Goal: Task Accomplishment & Management: Manage account settings

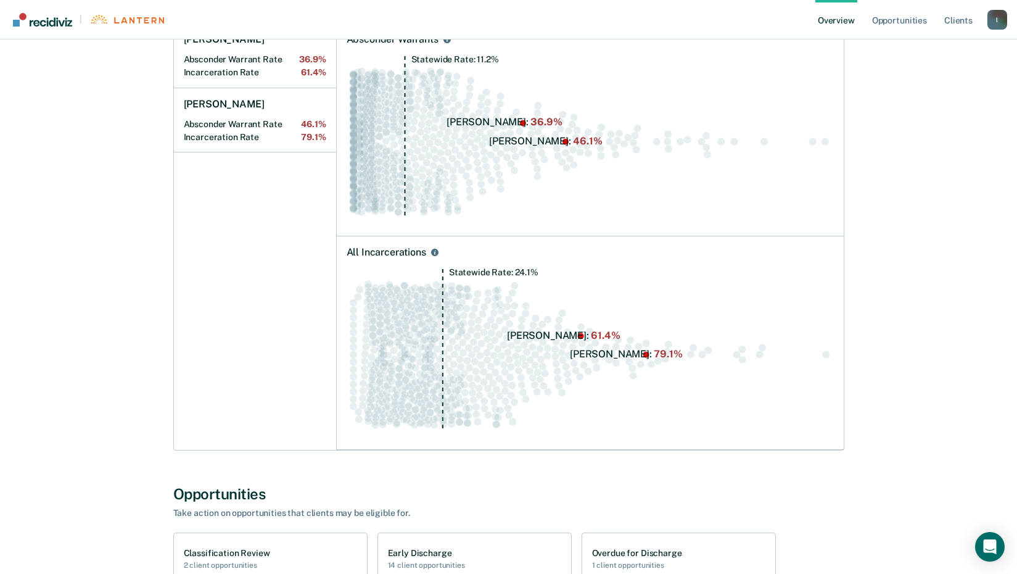
scroll to position [493, 0]
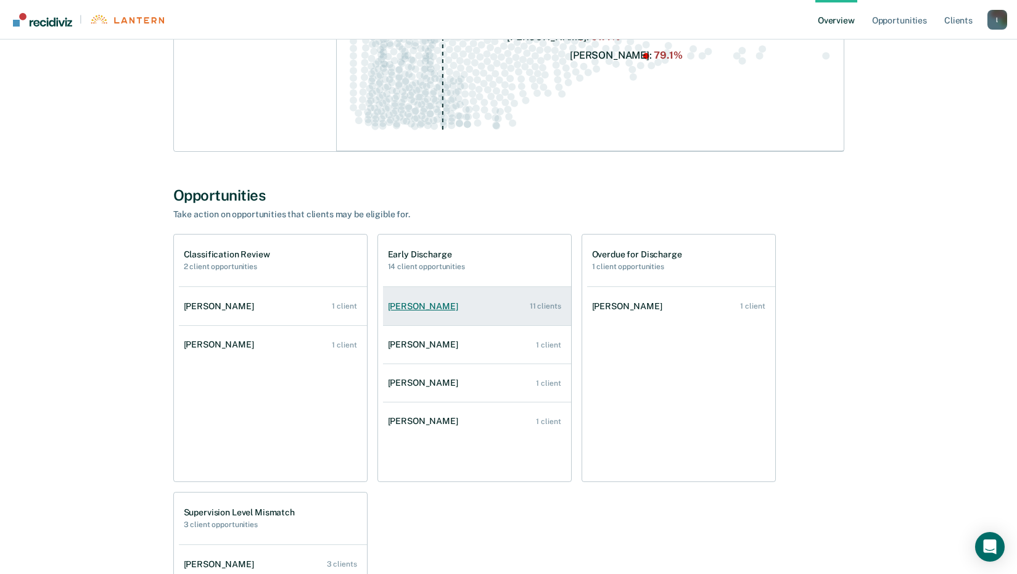
click at [453, 308] on div "[PERSON_NAME]" at bounding box center [425, 306] width 75 height 10
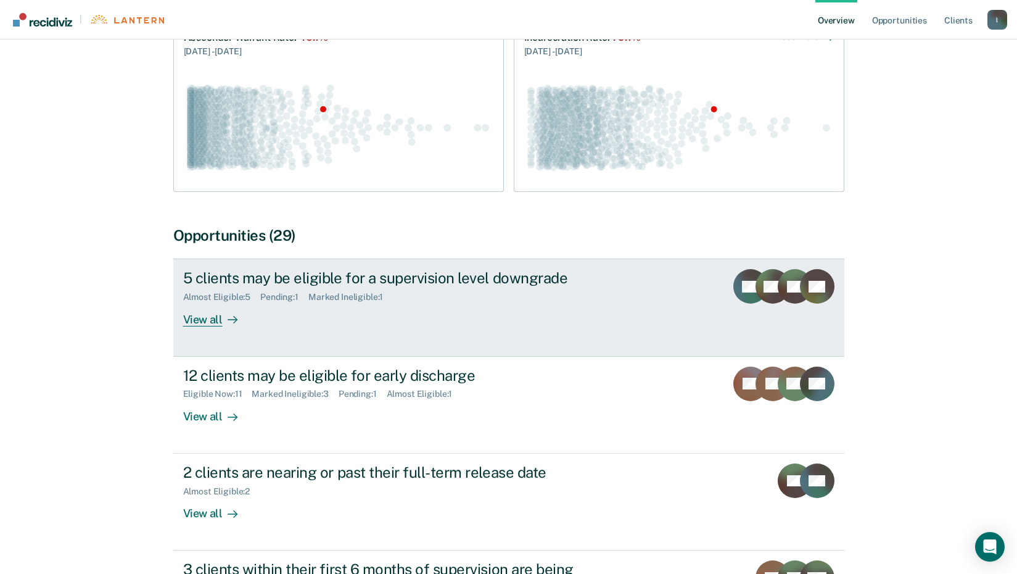
scroll to position [185, 0]
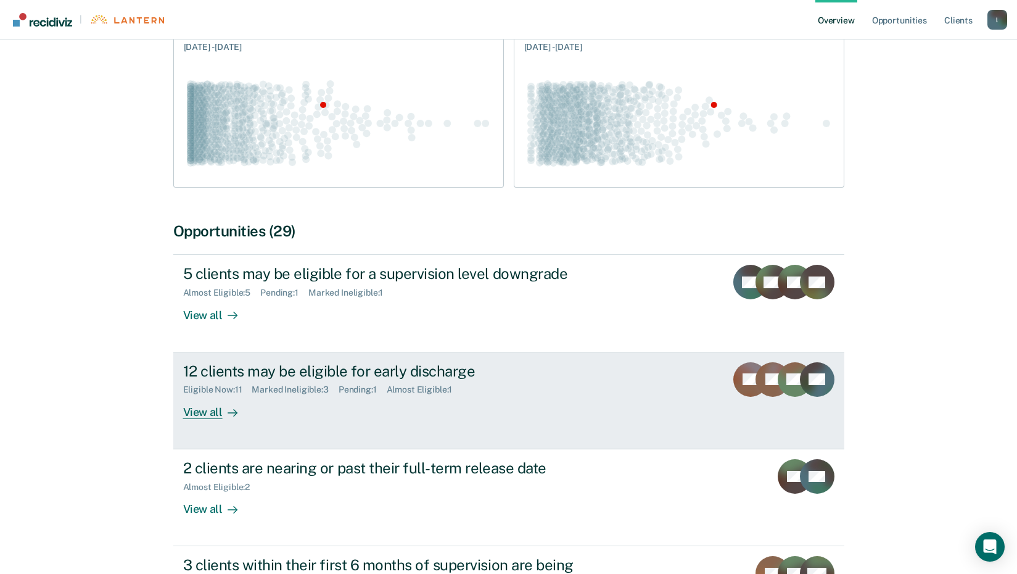
click at [210, 411] on div "View all" at bounding box center [217, 407] width 69 height 24
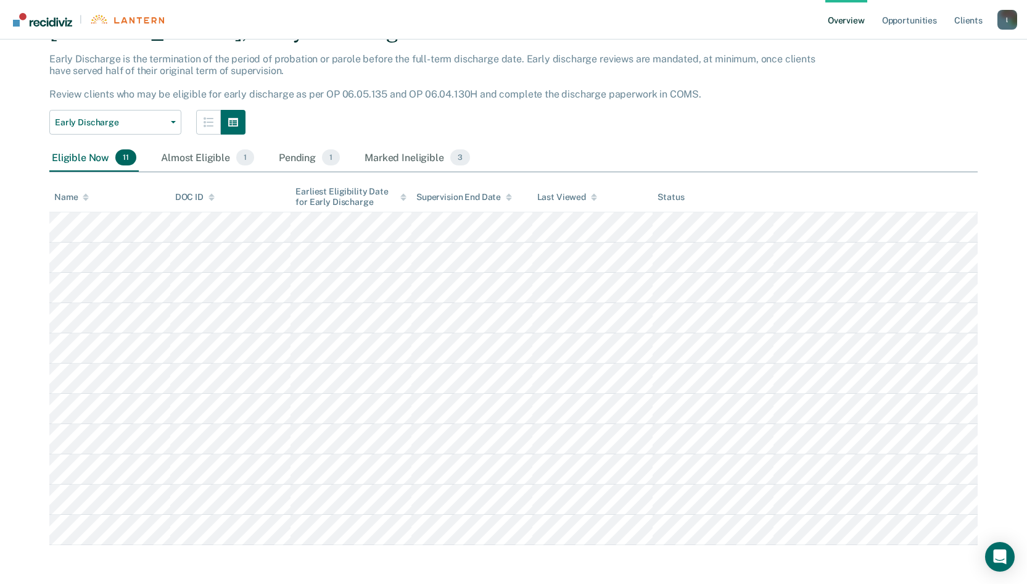
scroll to position [67, 0]
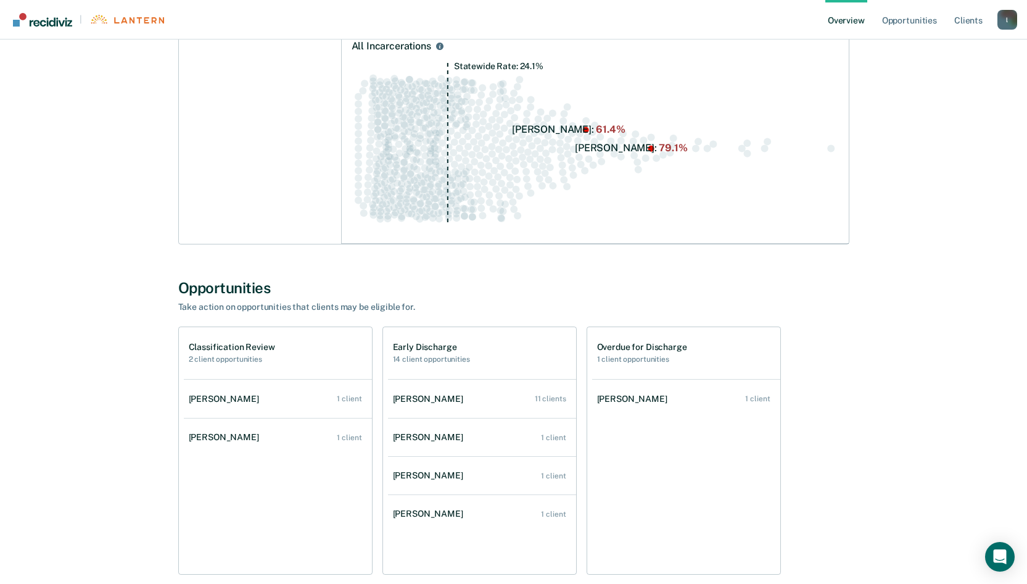
scroll to position [432, 0]
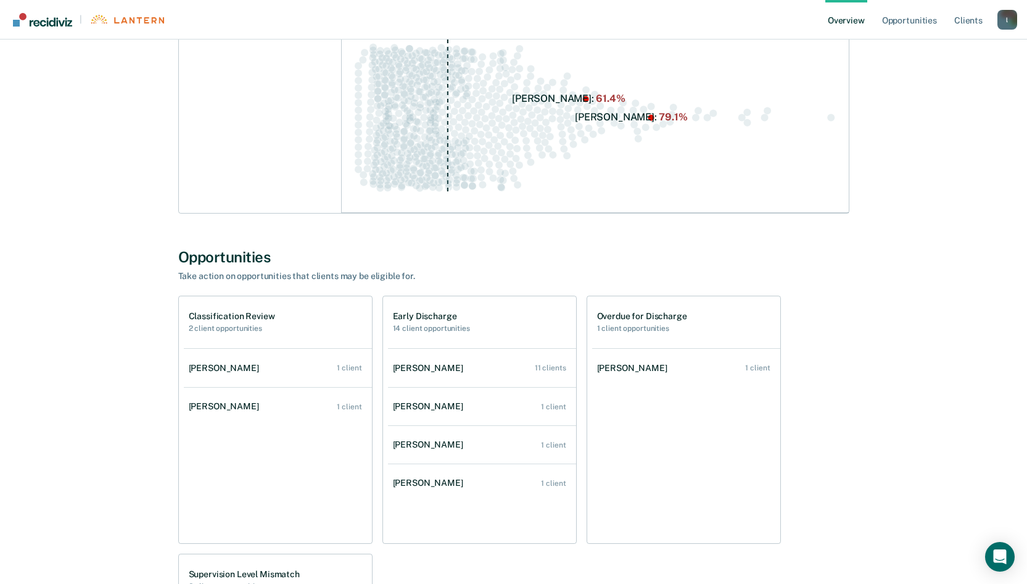
click at [411, 330] on h2 "14 client opportunities" at bounding box center [431, 328] width 77 height 9
click at [418, 366] on div "[PERSON_NAME]" at bounding box center [430, 368] width 75 height 10
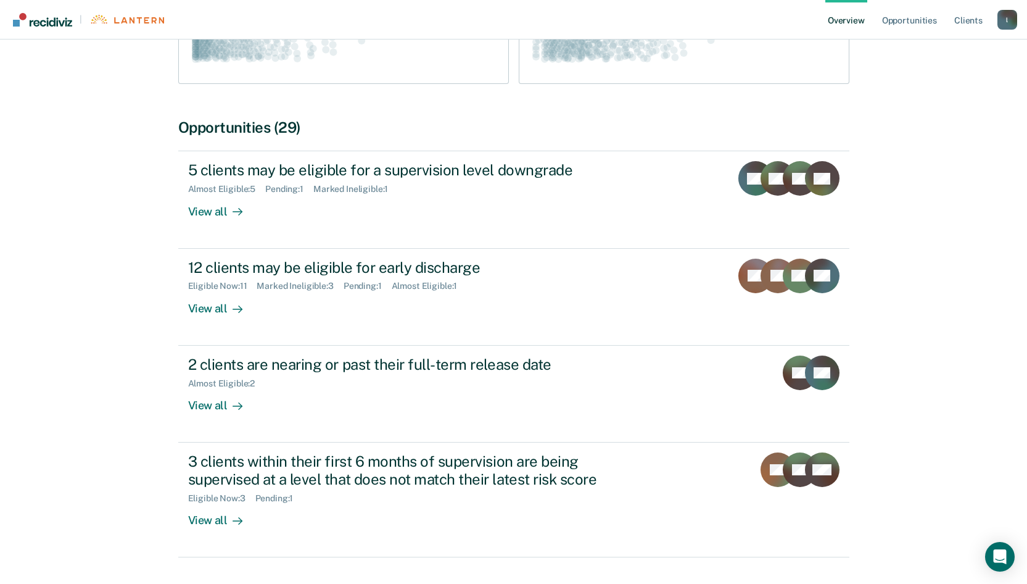
scroll to position [308, 0]
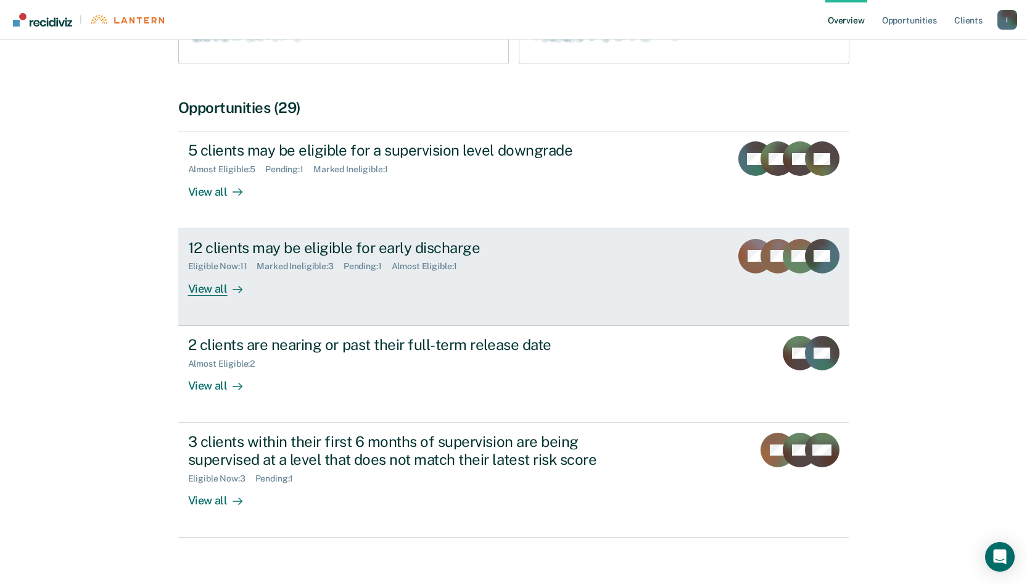
click at [218, 288] on div "View all" at bounding box center [222, 283] width 69 height 24
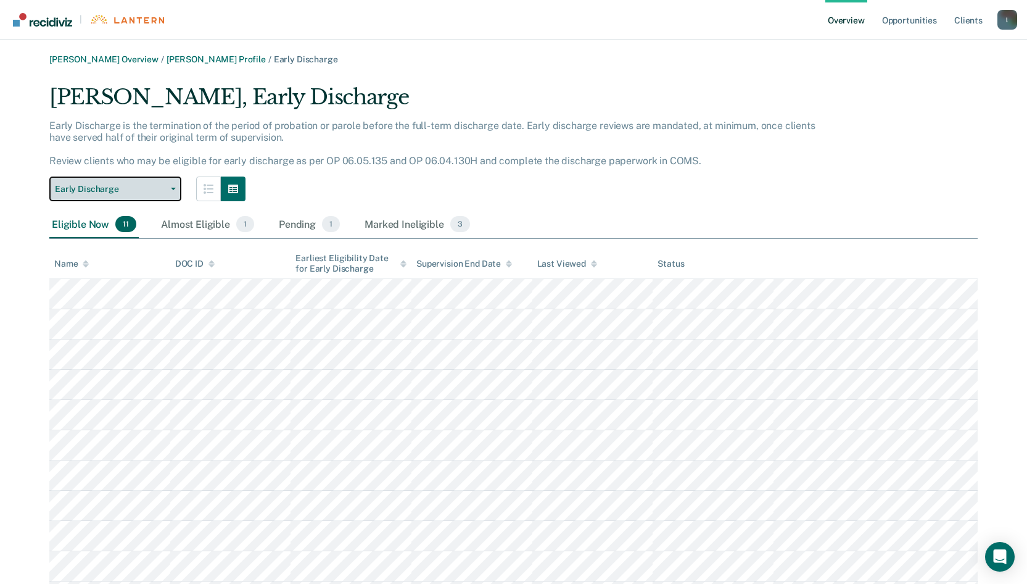
click at [173, 190] on icon "button" at bounding box center [173, 189] width 5 height 2
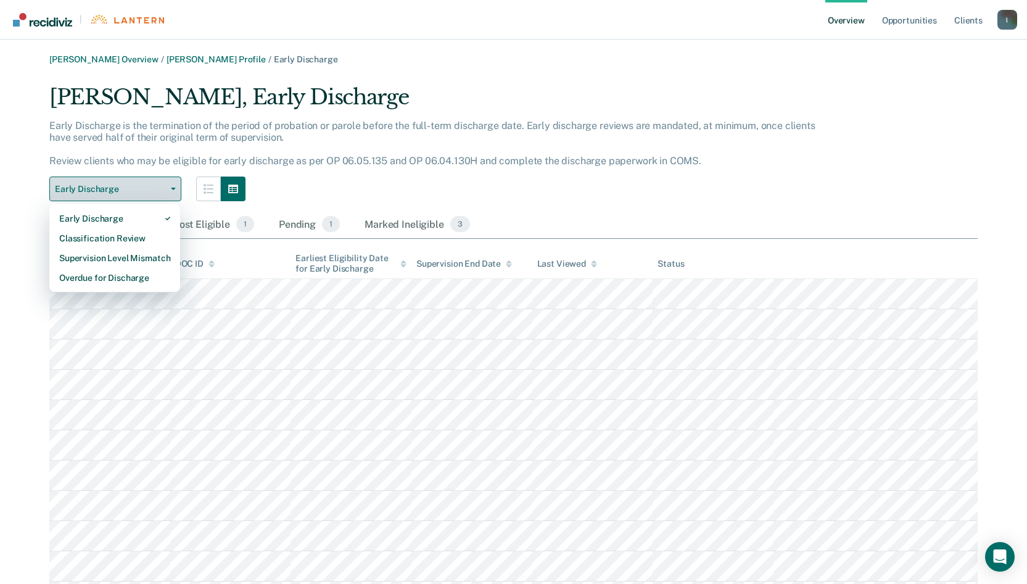
click at [173, 190] on icon "button" at bounding box center [173, 189] width 5 height 2
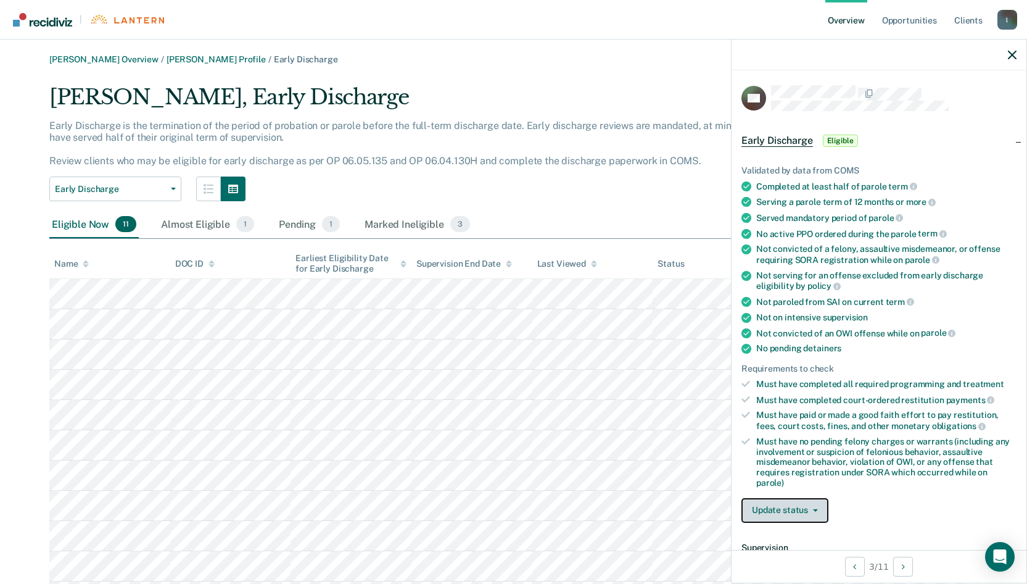
click at [814, 509] on icon "button" at bounding box center [815, 510] width 5 height 2
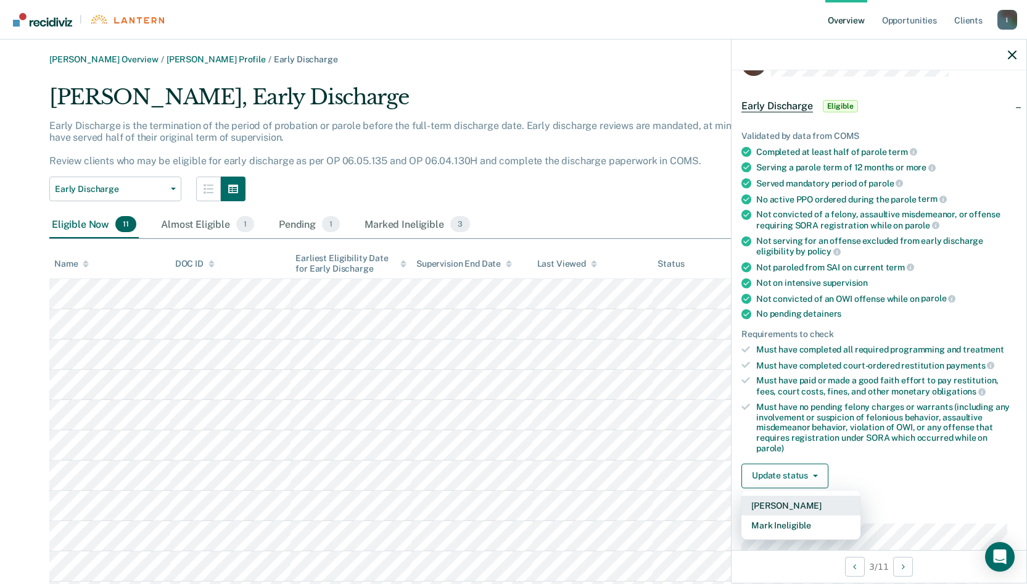
scroll to position [62, 0]
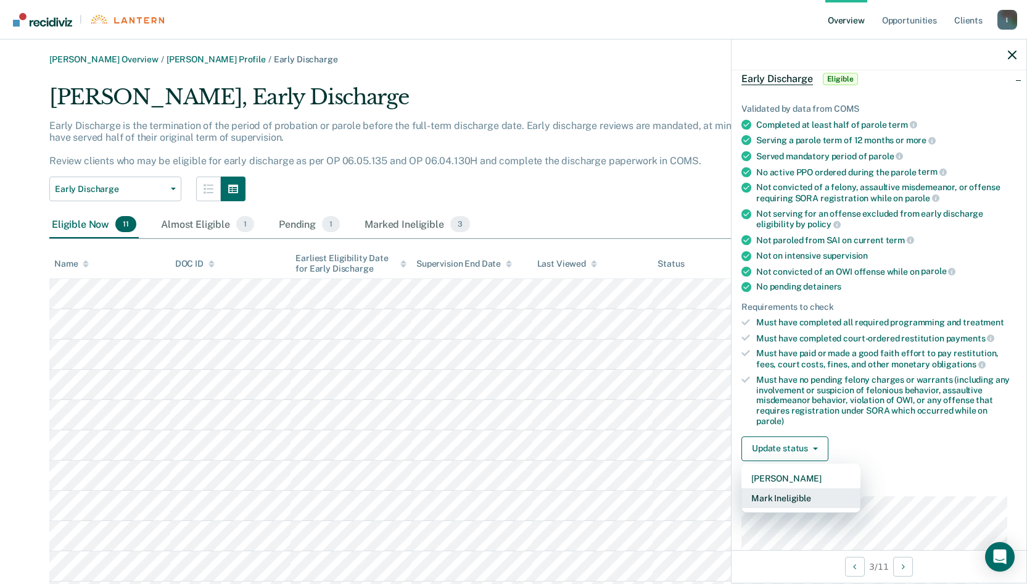
click at [773, 498] on button "Mark Ineligible" at bounding box center [800, 498] width 119 height 20
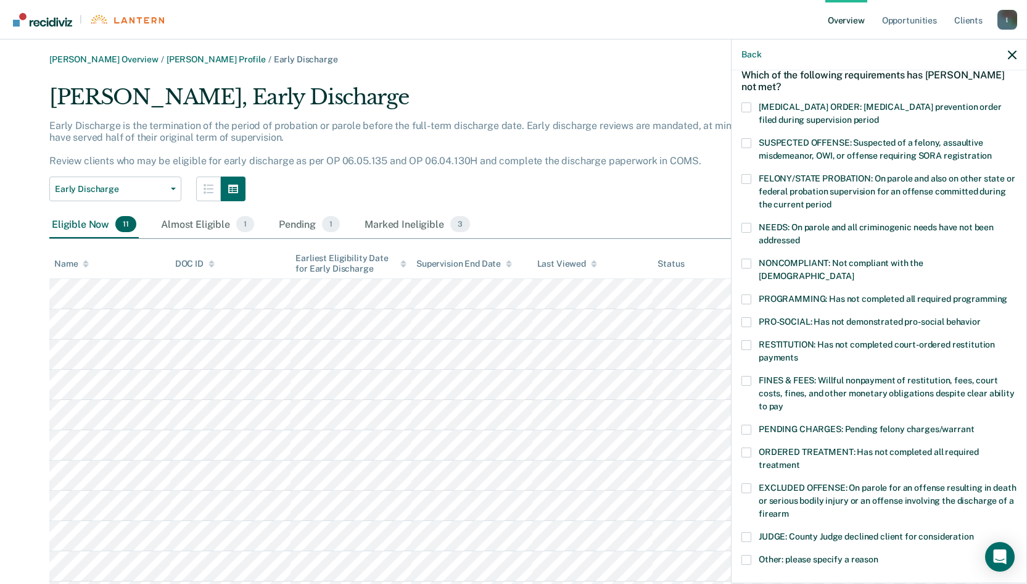
click at [748, 261] on span at bounding box center [746, 263] width 10 height 10
click at [854, 271] on input "NONCOMPLIANT: Not compliant with the order of supervision" at bounding box center [854, 271] width 0 height 0
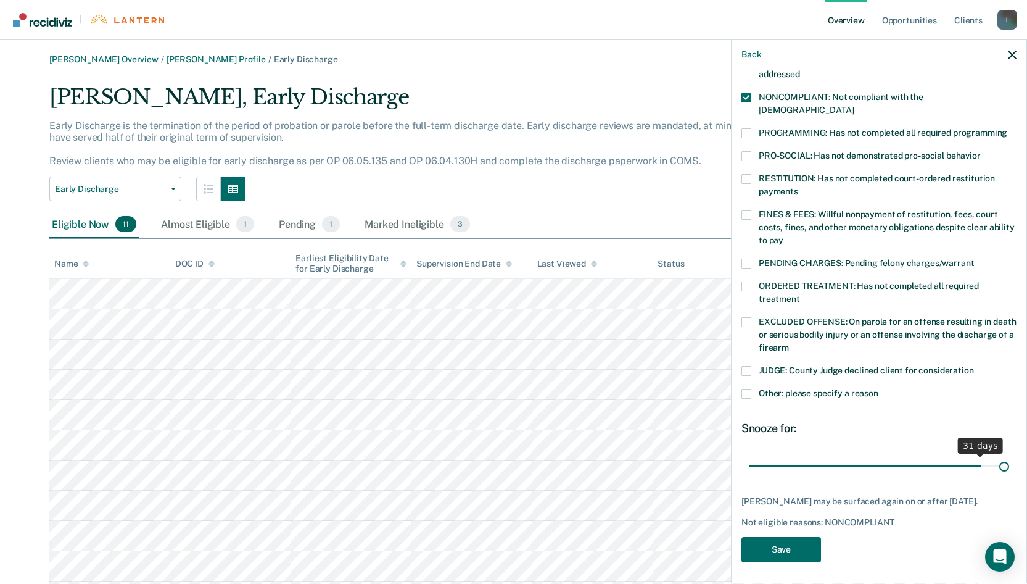
scroll to position [217, 0]
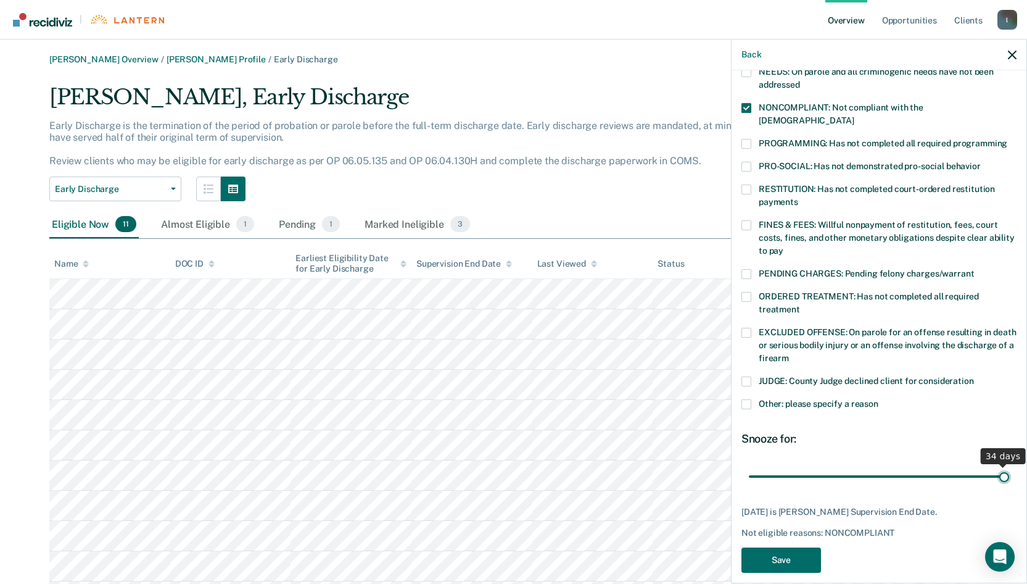
drag, startPoint x: 967, startPoint y: 451, endPoint x: 1013, endPoint y: 453, distance: 46.3
type input "34"
click at [1009, 465] on input "range" at bounding box center [879, 476] width 260 height 22
click at [797, 547] on button "Save" at bounding box center [781, 559] width 80 height 25
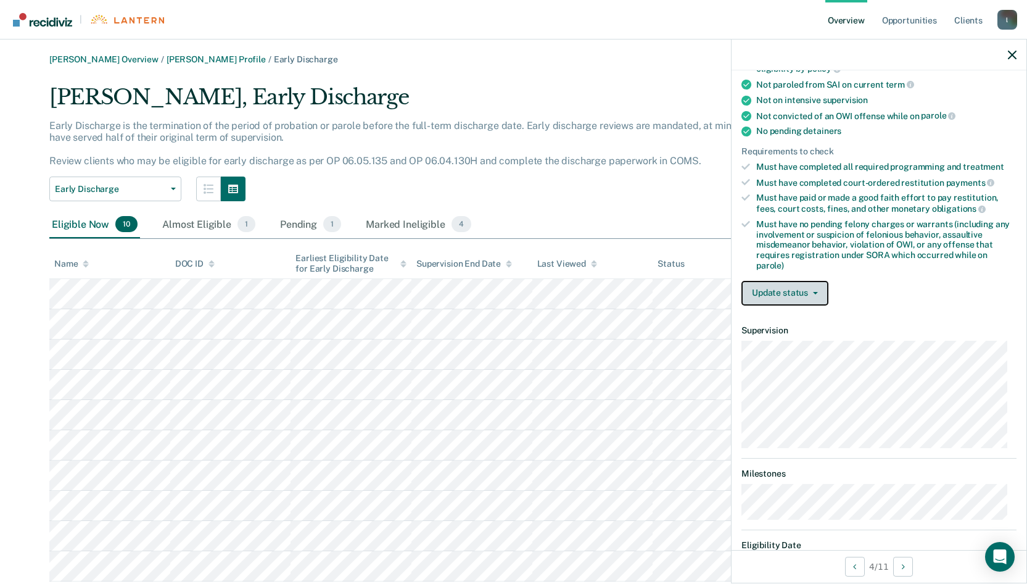
click at [818, 293] on button "Update status" at bounding box center [784, 293] width 87 height 25
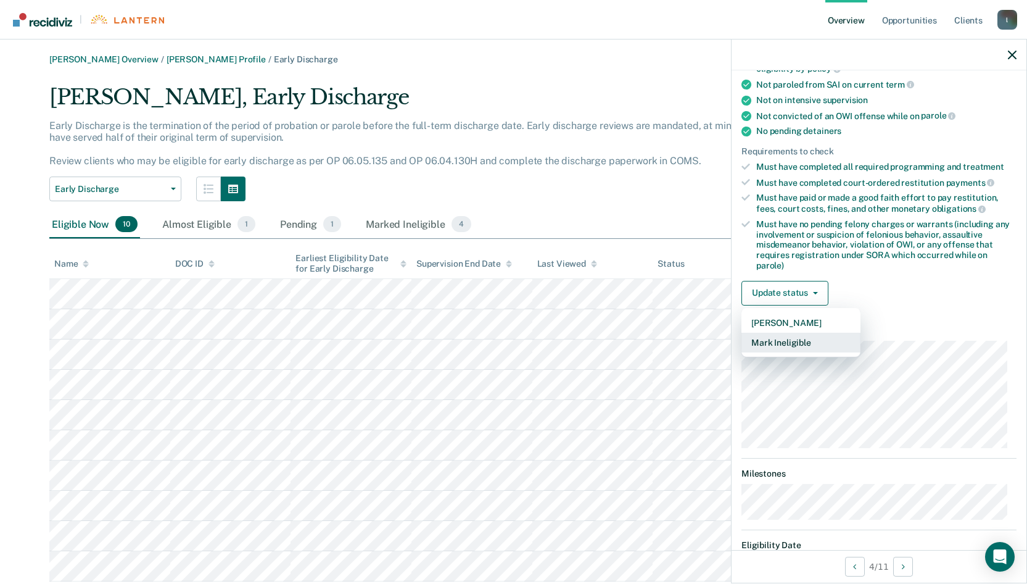
click at [784, 344] on button "Mark Ineligible" at bounding box center [800, 342] width 119 height 20
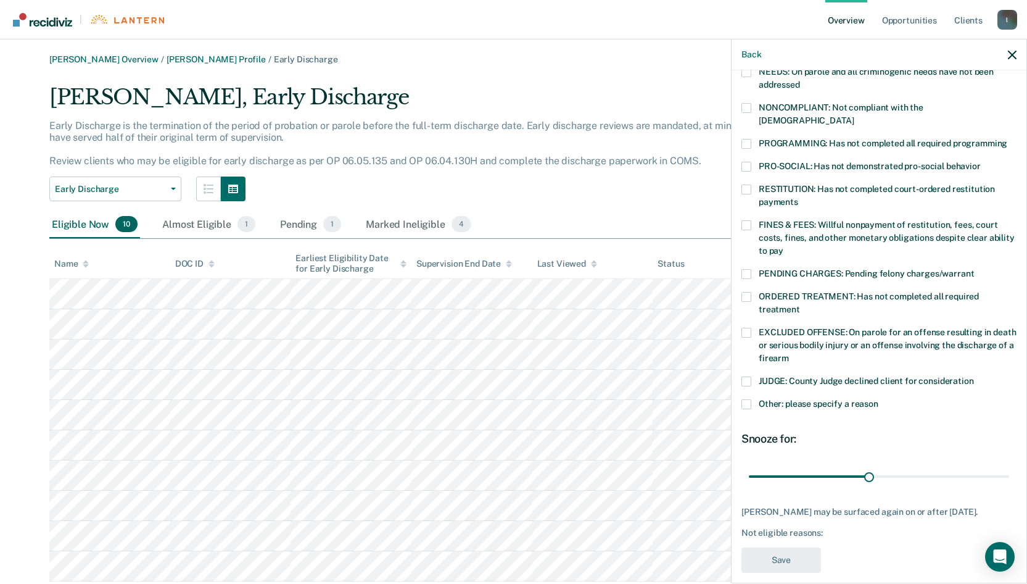
click at [746, 292] on span at bounding box center [746, 297] width 10 height 10
click at [800, 305] on input "ORDERED TREATMENT: Has not completed all required treatment" at bounding box center [800, 305] width 0 height 0
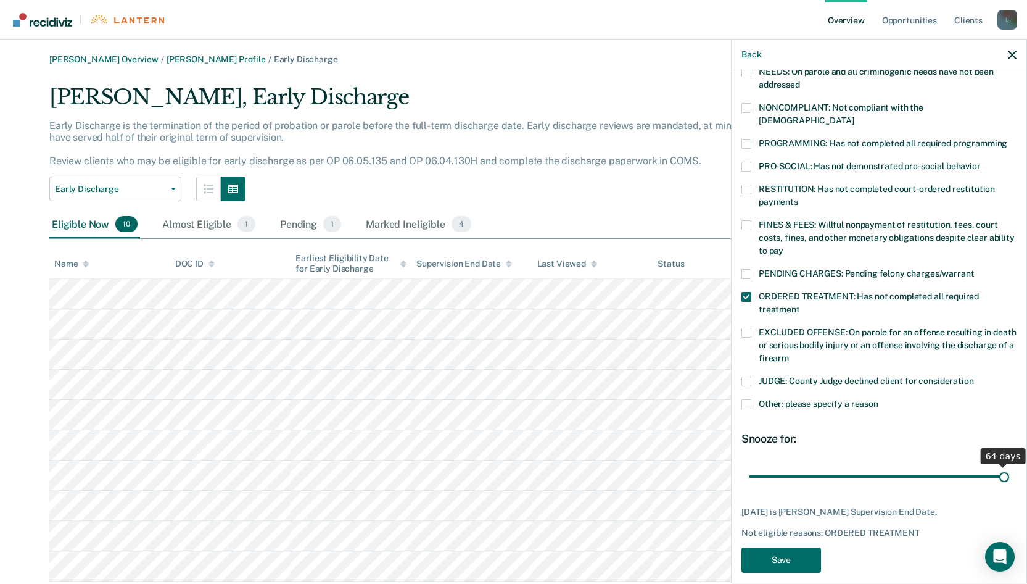
drag, startPoint x: 864, startPoint y: 464, endPoint x: 1007, endPoint y: 471, distance: 142.6
type input "64"
click at [1007, 471] on input "range" at bounding box center [879, 476] width 260 height 22
click at [1012, 51] on icon "button" at bounding box center [1012, 55] width 9 height 9
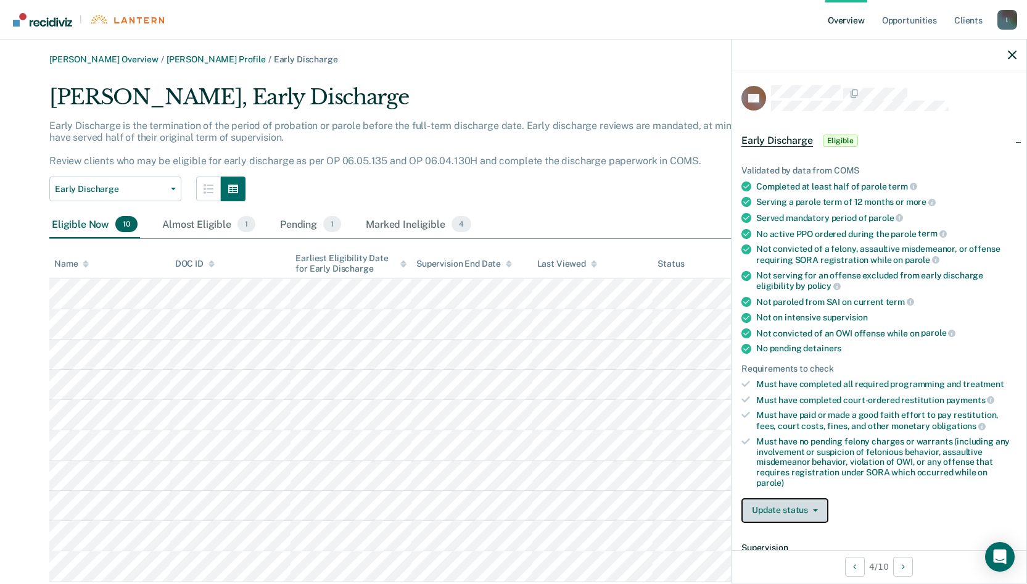
click at [814, 506] on button "Update status" at bounding box center [784, 510] width 87 height 25
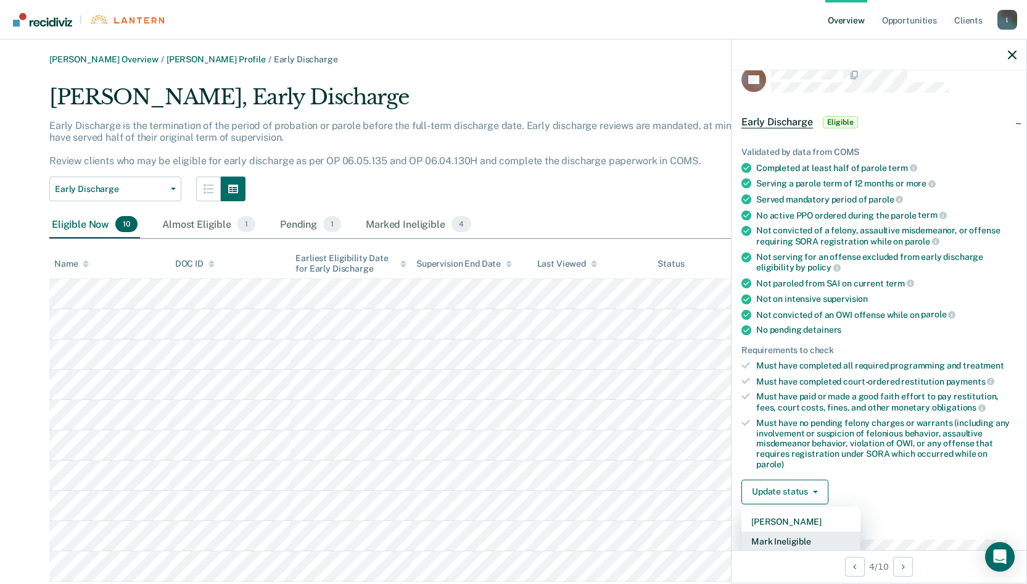
scroll to position [142, 0]
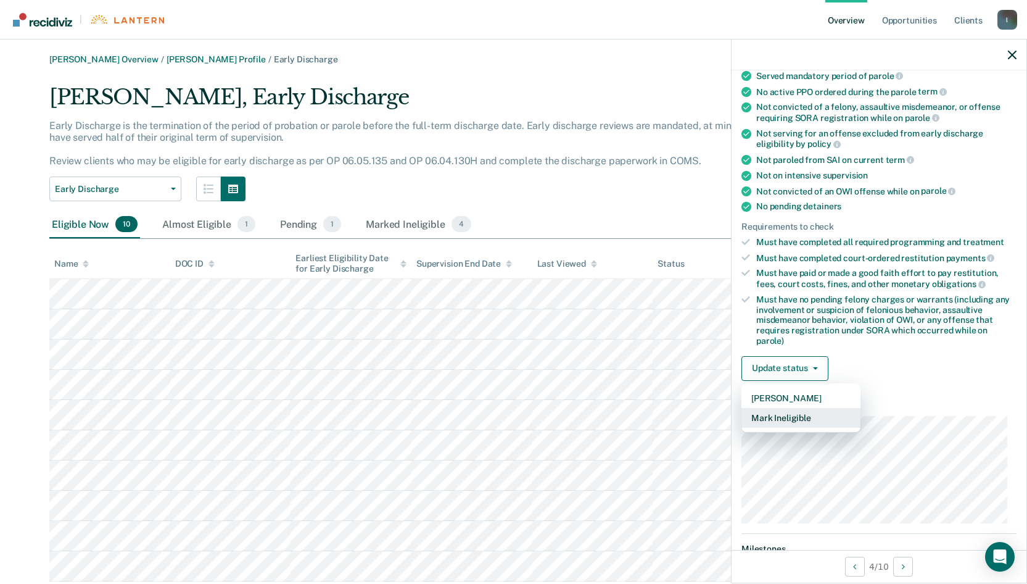
click at [780, 418] on button "Mark Ineligible" at bounding box center [800, 418] width 119 height 20
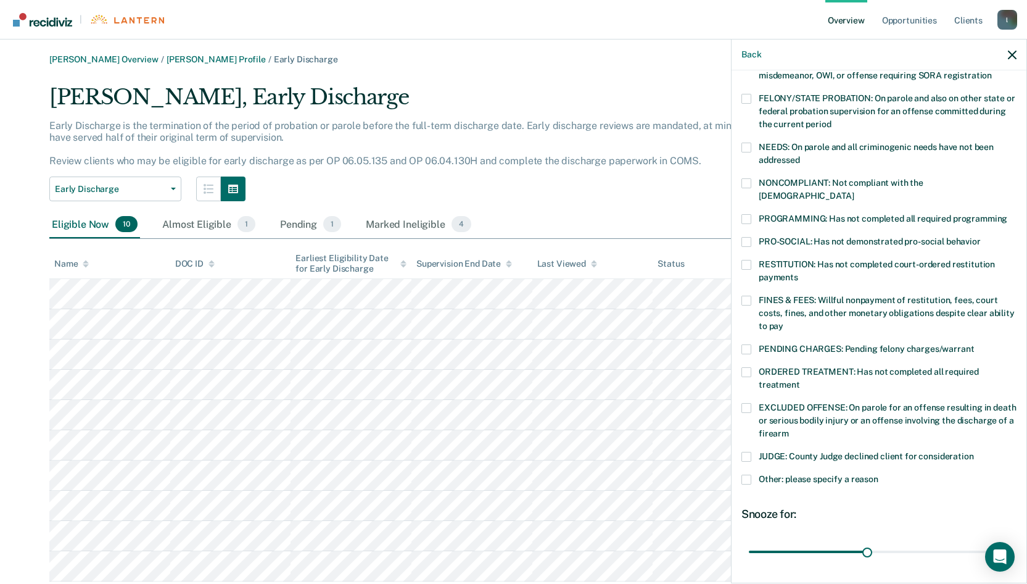
click at [746, 147] on span at bounding box center [746, 147] width 10 height 10
click at [800, 155] on input "NEEDS: On parole and all criminogenic needs have not been addressed" at bounding box center [800, 155] width 0 height 0
click at [744, 214] on span at bounding box center [746, 219] width 10 height 10
click at [1007, 214] on input "PROGRAMMING: Has not completed all required programming" at bounding box center [1007, 214] width 0 height 0
drag, startPoint x: 862, startPoint y: 537, endPoint x: 1002, endPoint y: 544, distance: 140.2
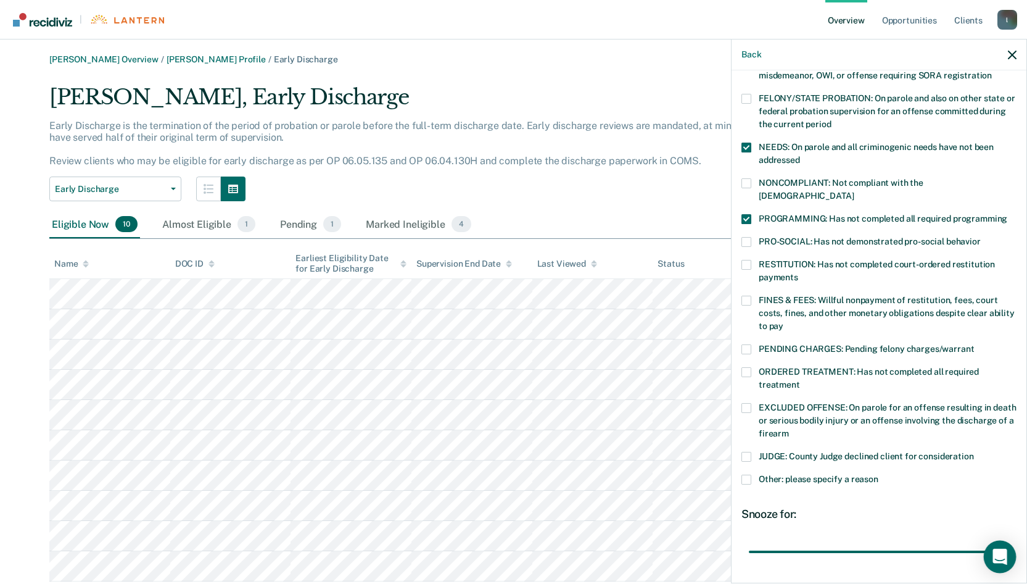
type input "65"
click at [1002, 545] on input "range" at bounding box center [879, 551] width 260 height 22
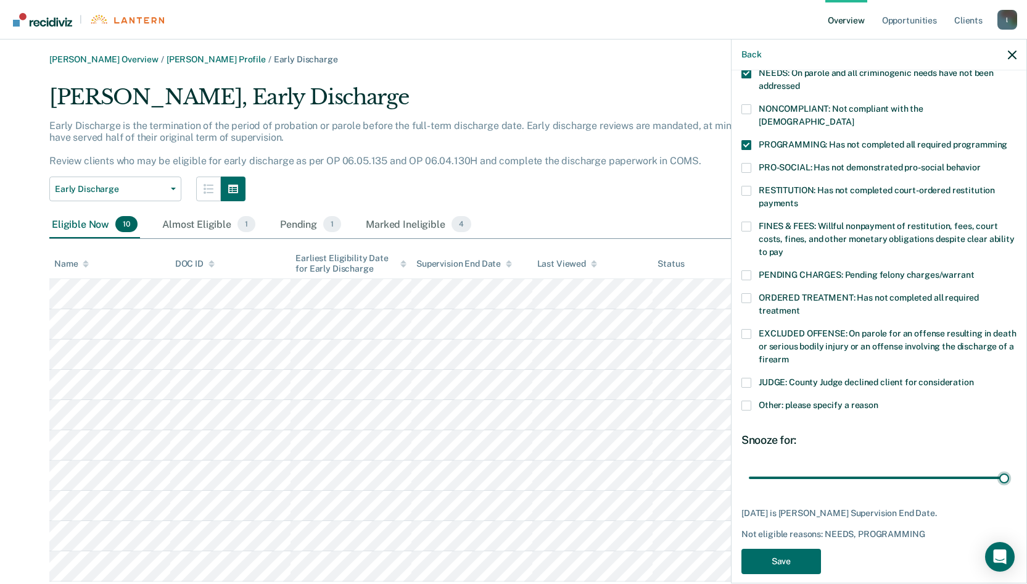
scroll to position [217, 0]
click at [794, 547] on button "Save" at bounding box center [781, 559] width 80 height 25
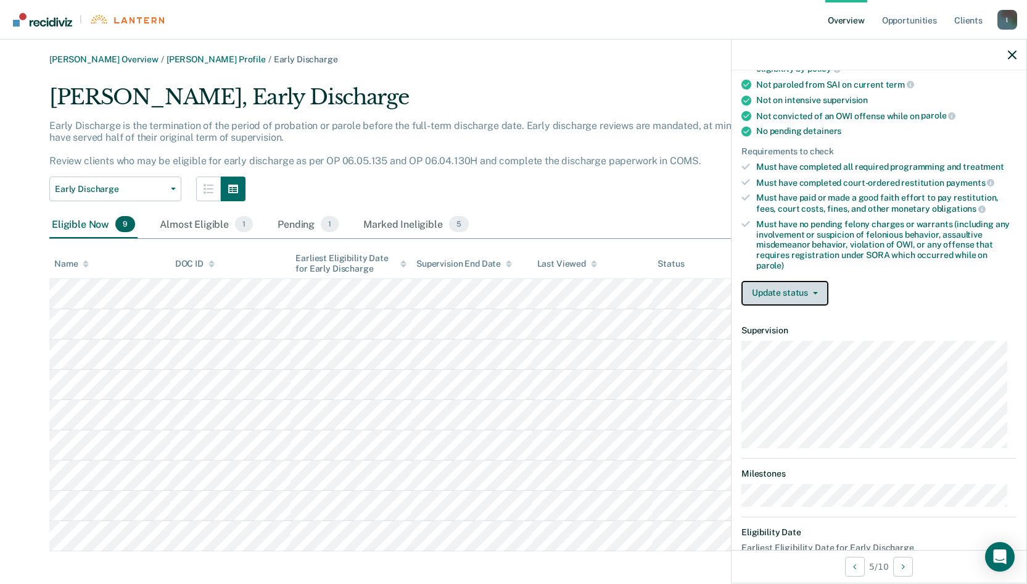
click at [808, 292] on span "button" at bounding box center [813, 293] width 10 height 2
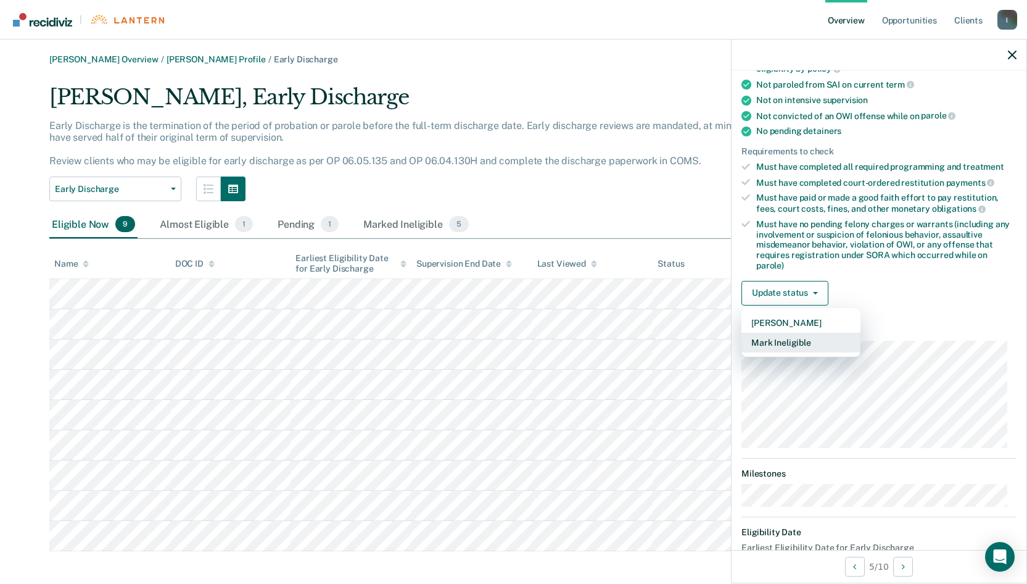
click at [795, 343] on button "Mark Ineligible" at bounding box center [800, 342] width 119 height 20
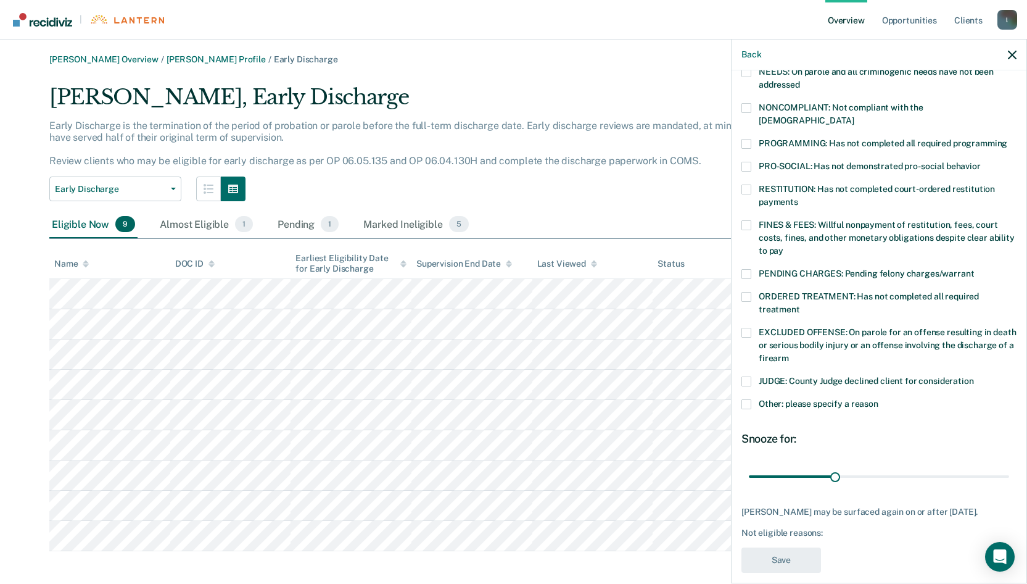
click at [747, 139] on span at bounding box center [746, 144] width 10 height 10
click at [1007, 139] on input "PROGRAMMING: Has not completed all required programming" at bounding box center [1007, 139] width 0 height 0
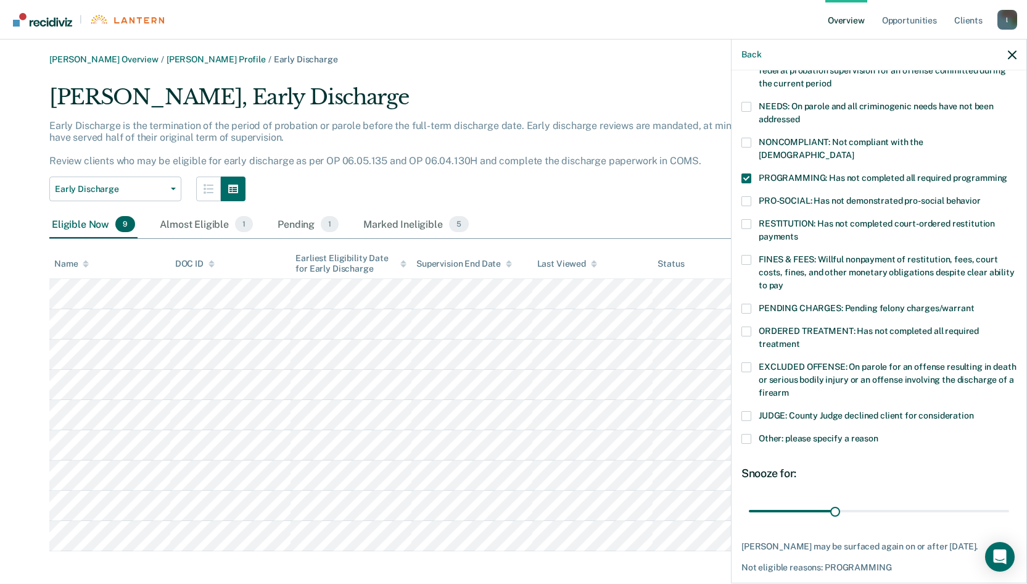
scroll to position [155, 0]
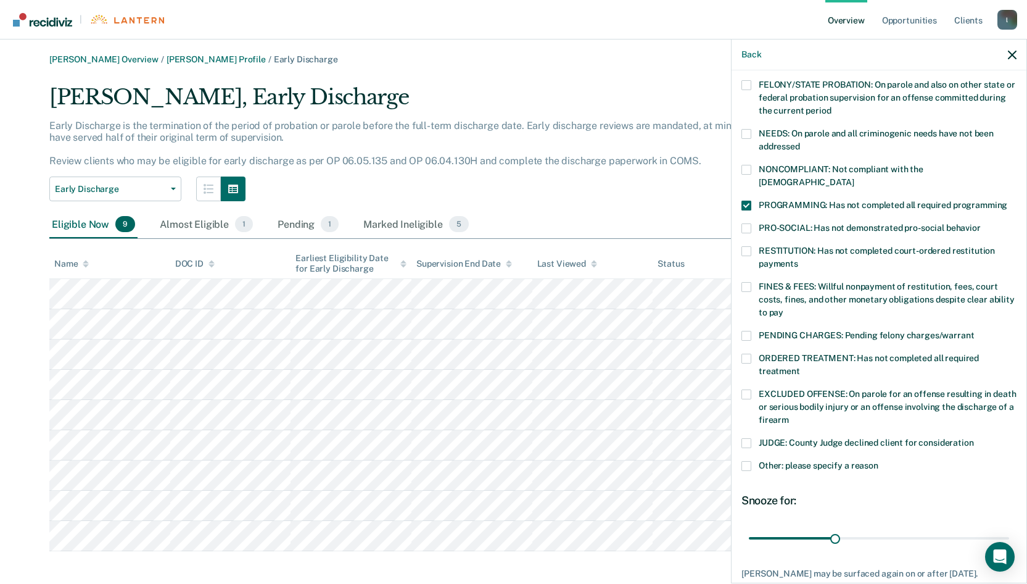
click at [751, 133] on span at bounding box center [746, 134] width 10 height 10
click at [800, 142] on input "NEEDS: On parole and all criminogenic needs have not been addressed" at bounding box center [800, 142] width 0 height 0
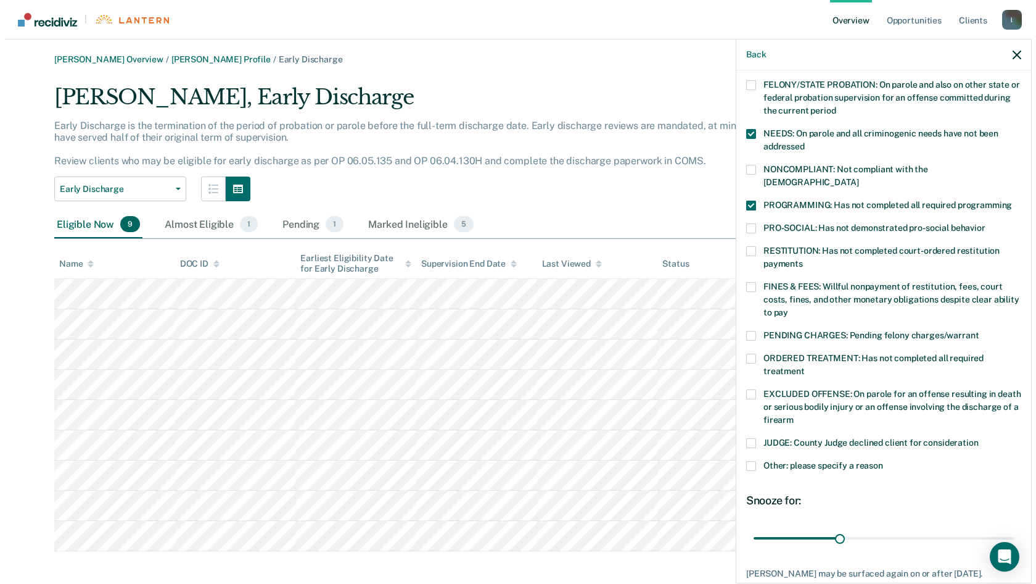
scroll to position [217, 0]
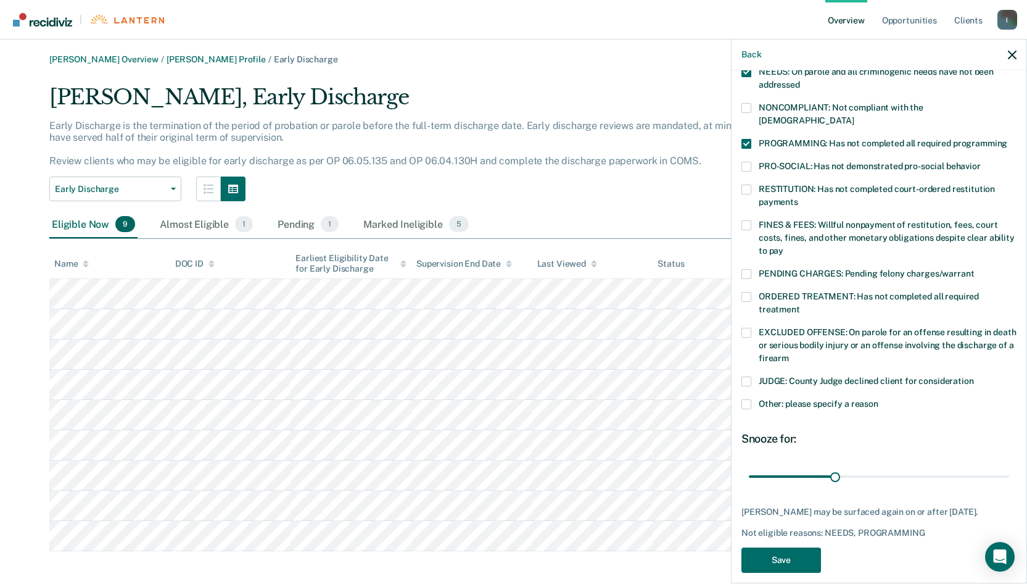
click at [749, 292] on span at bounding box center [746, 297] width 10 height 10
click at [800, 305] on input "ORDERED TREATMENT: Has not completed all required treatment" at bounding box center [800, 305] width 0 height 0
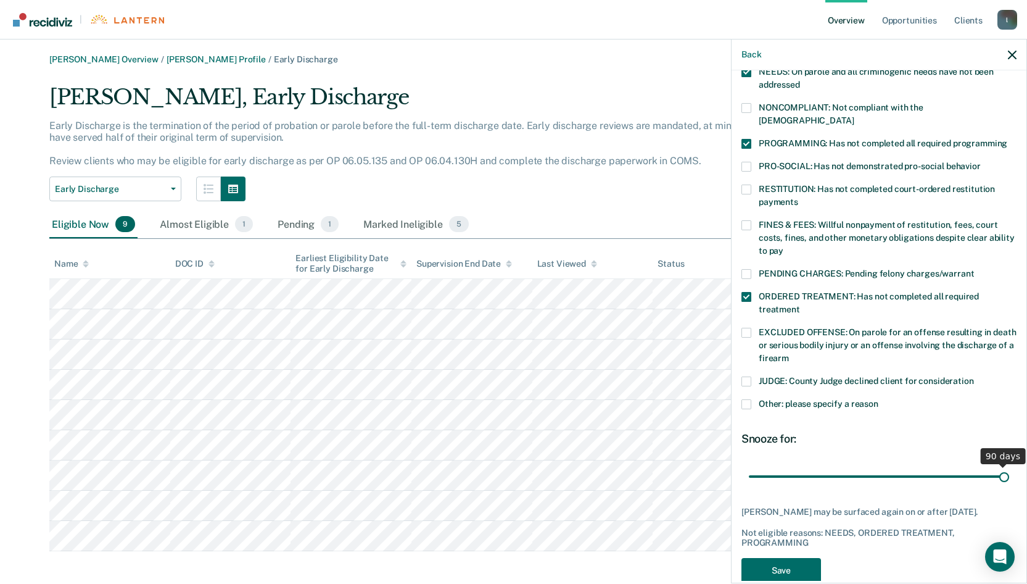
drag, startPoint x: 833, startPoint y: 460, endPoint x: 1000, endPoint y: 475, distance: 167.2
type input "90"
click at [1000, 475] on input "range" at bounding box center [879, 476] width 260 height 22
click at [782, 566] on button "Save" at bounding box center [781, 570] width 80 height 25
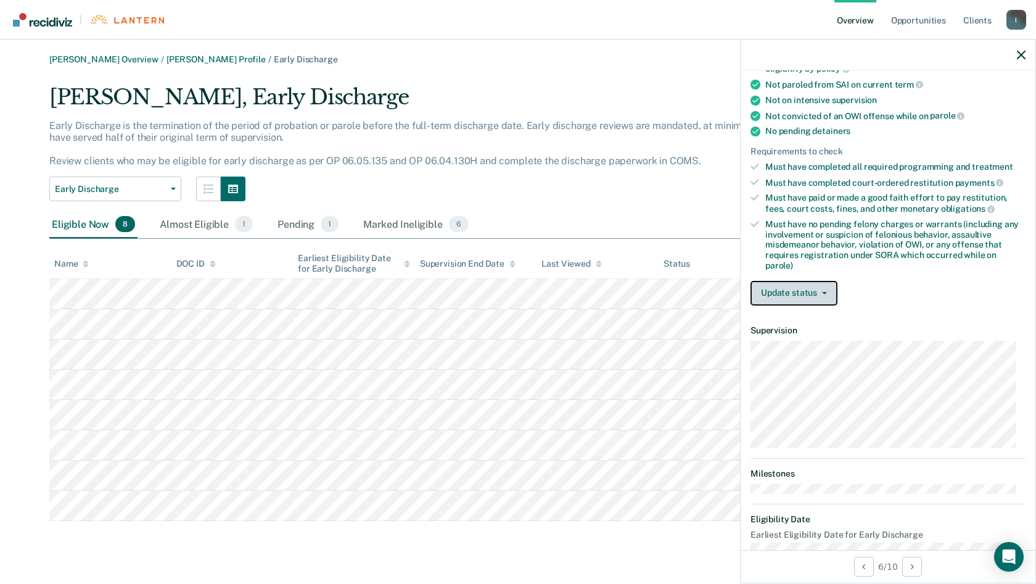
click at [825, 292] on icon "button" at bounding box center [824, 293] width 5 height 2
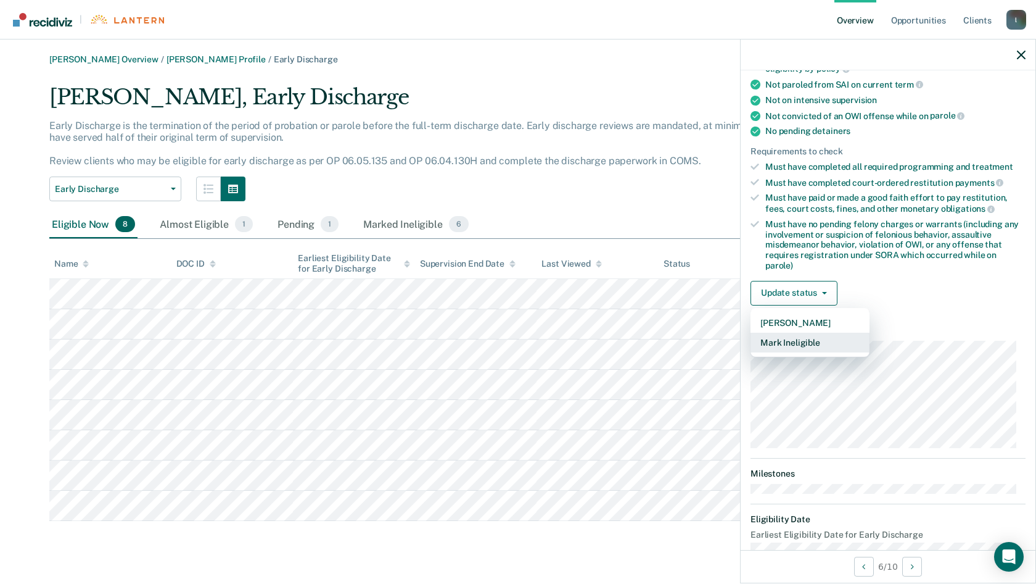
click at [807, 340] on button "Mark Ineligible" at bounding box center [810, 342] width 119 height 20
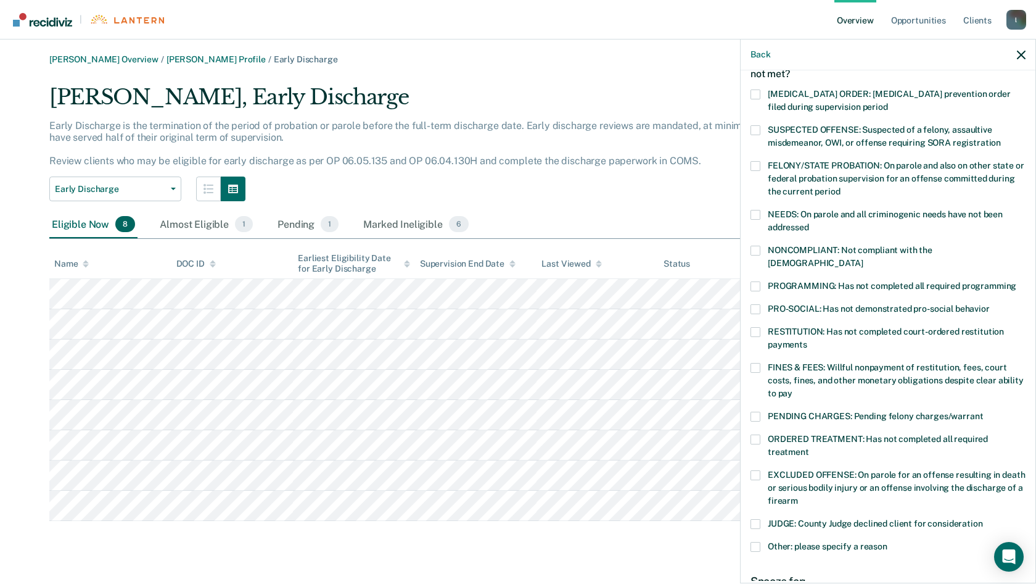
scroll to position [228, 0]
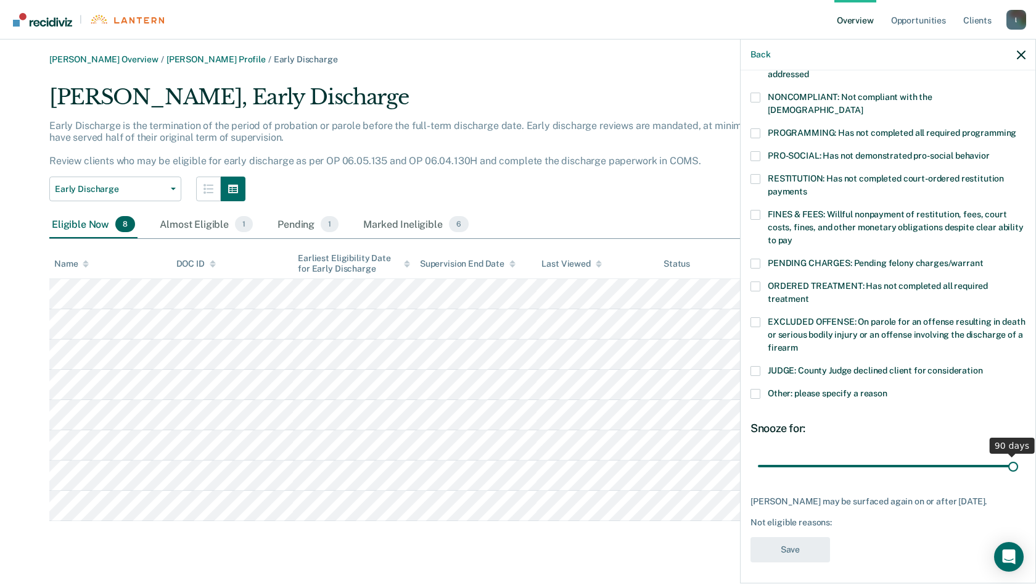
drag, startPoint x: 838, startPoint y: 452, endPoint x: 1018, endPoint y: 468, distance: 180.8
type input "90"
click at [1018, 468] on input "range" at bounding box center [888, 466] width 260 height 22
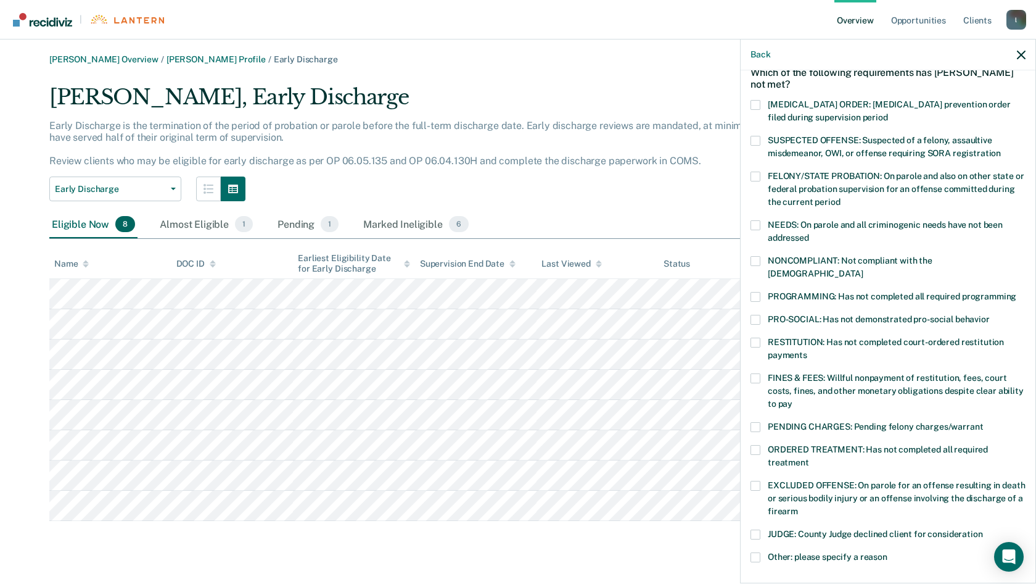
scroll to position [43, 0]
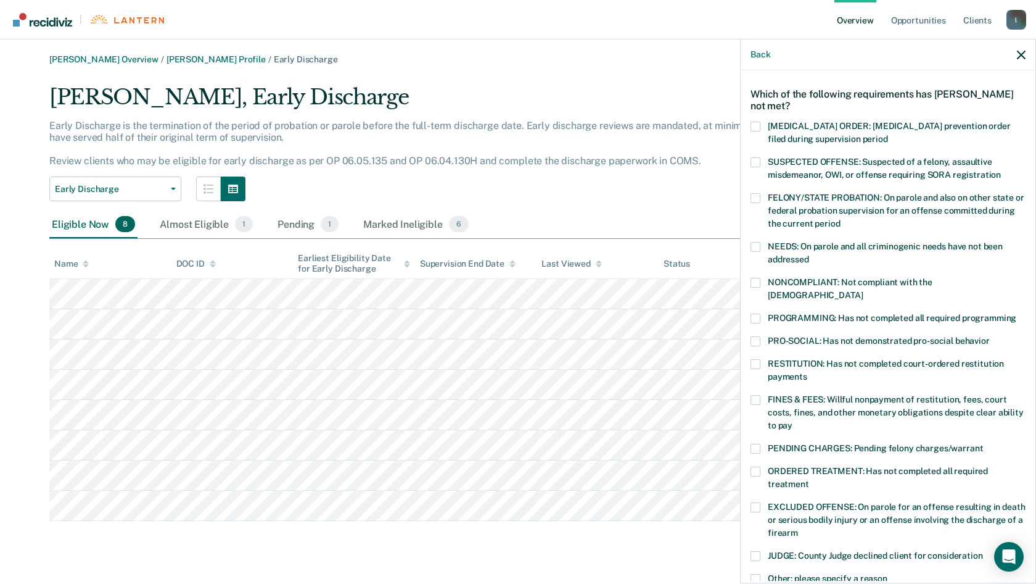
click at [754, 245] on span at bounding box center [756, 247] width 10 height 10
click at [809, 255] on input "NEEDS: On parole and all criminogenic needs have not been addressed" at bounding box center [809, 255] width 0 height 0
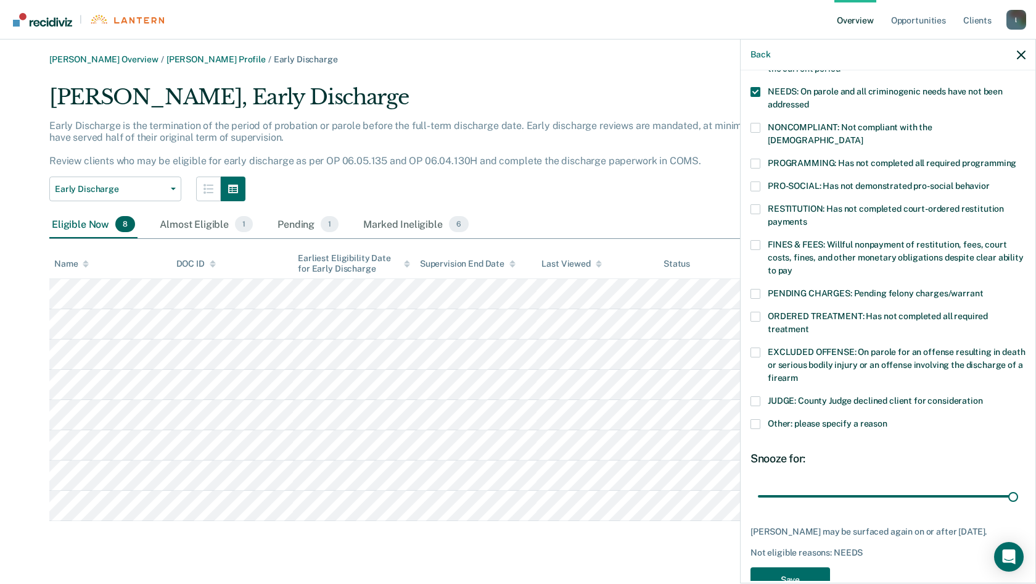
scroll to position [228, 0]
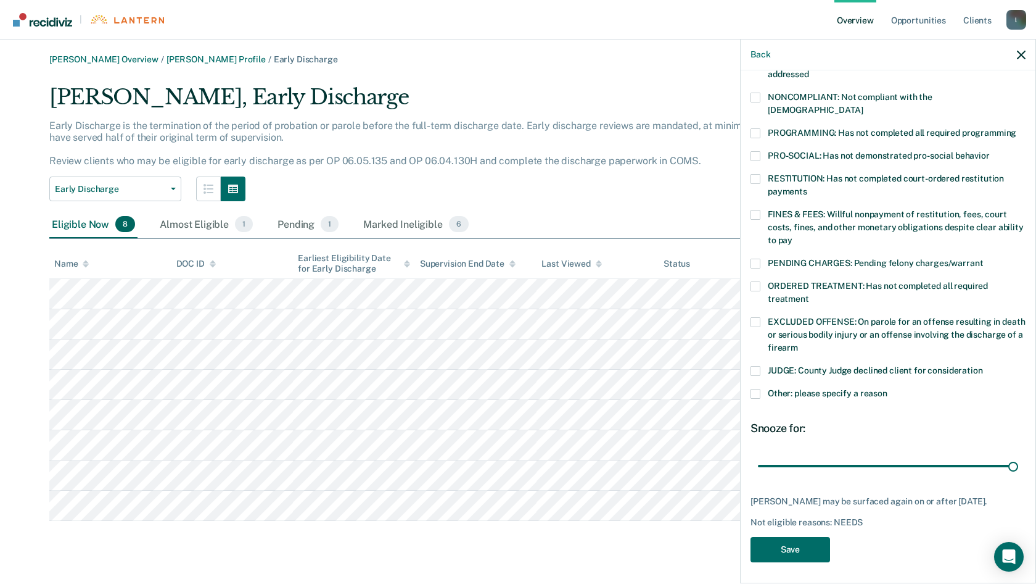
click at [757, 389] on span at bounding box center [756, 394] width 10 height 10
click at [888, 389] on input "Other: please specify a reason" at bounding box center [888, 389] width 0 height 0
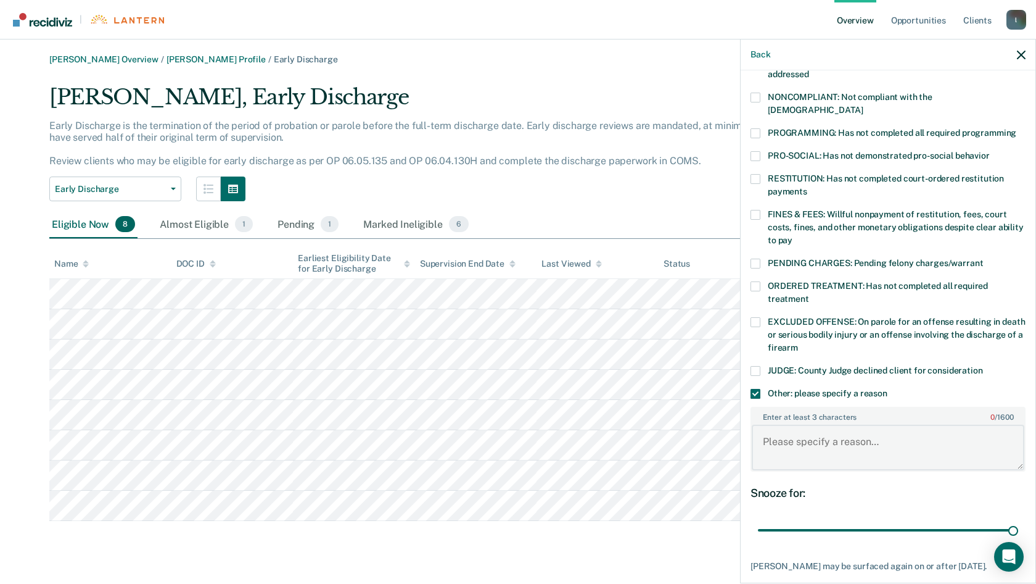
click at [917, 429] on textarea "Enter at least 3 characters 0 / 1600" at bounding box center [888, 447] width 273 height 46
click at [754, 389] on span at bounding box center [756, 394] width 10 height 10
click at [888, 389] on input "Other: please specify a reason" at bounding box center [888, 389] width 0 height 0
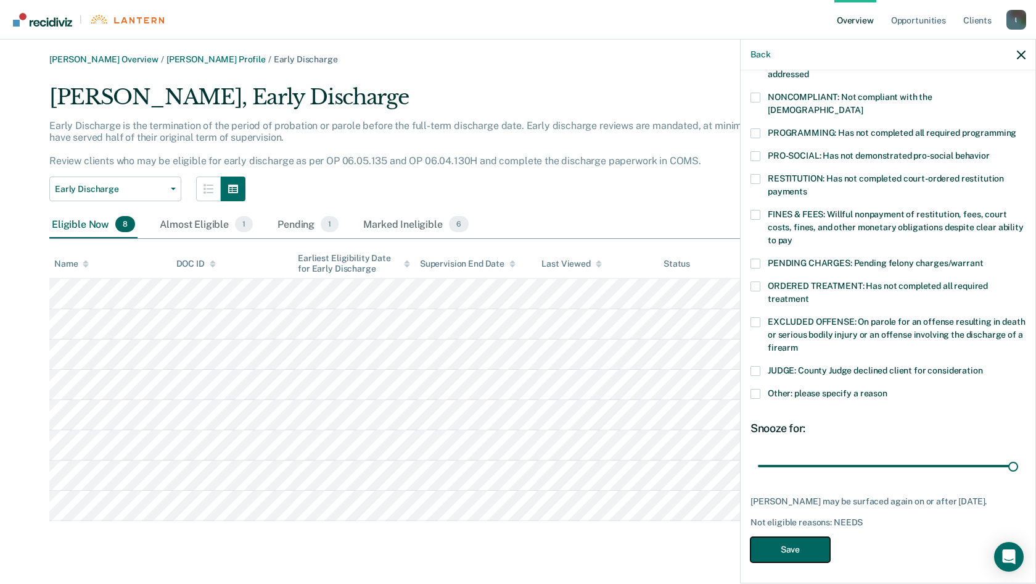
click at [808, 548] on button "Save" at bounding box center [791, 549] width 80 height 25
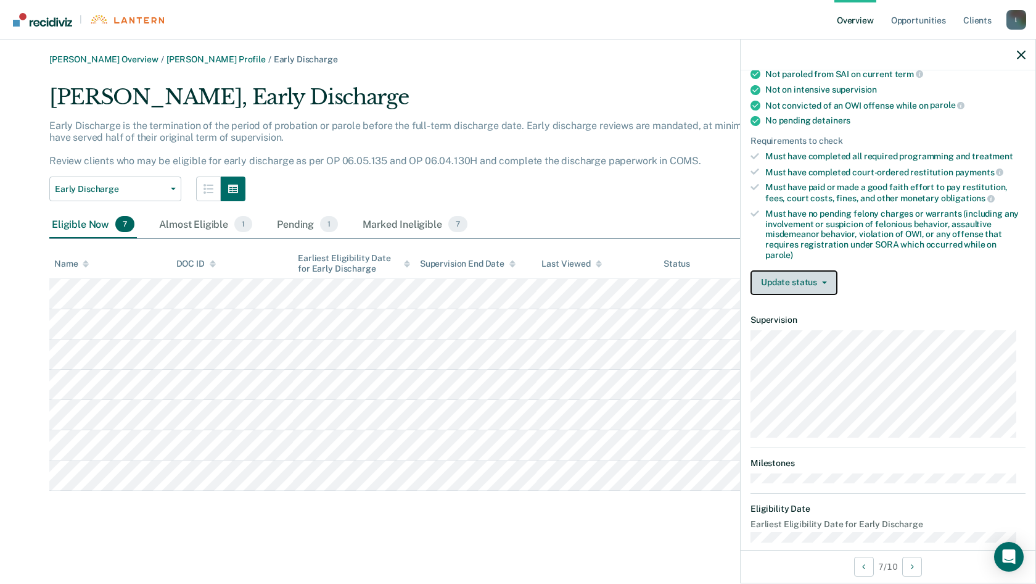
click at [823, 279] on button "Update status" at bounding box center [794, 282] width 87 height 25
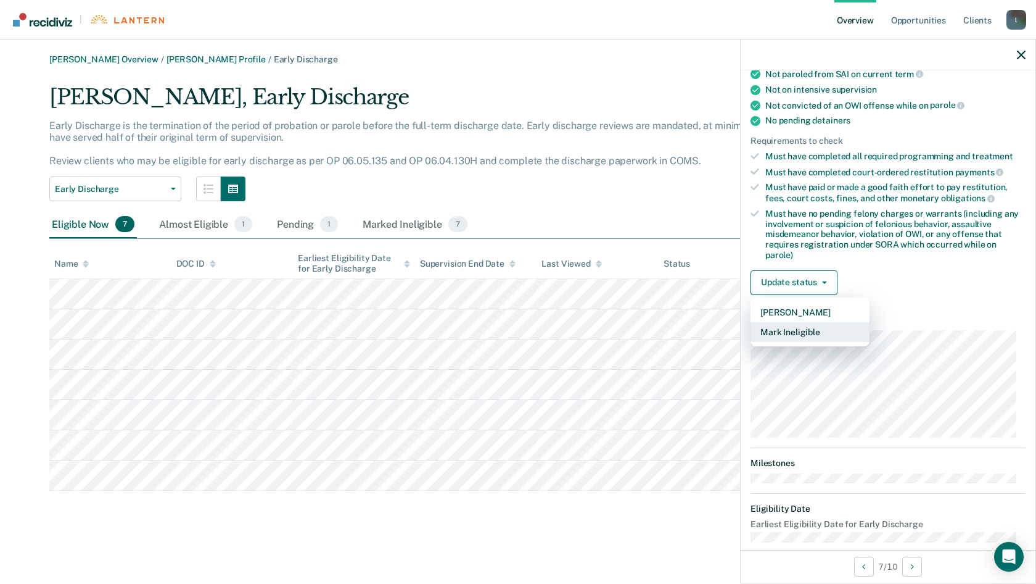
click at [807, 330] on button "Mark Ineligible" at bounding box center [810, 332] width 119 height 20
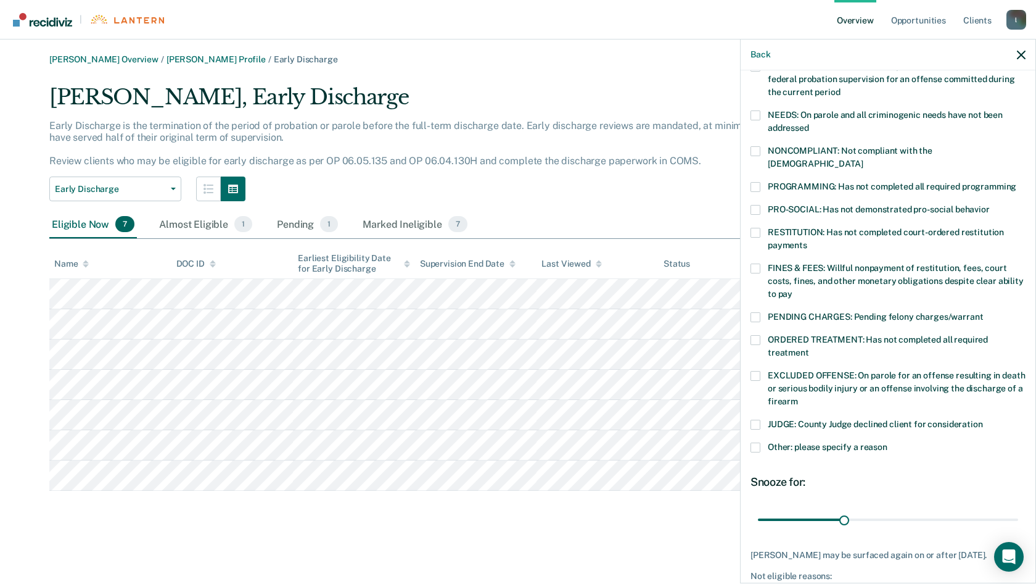
scroll to position [104, 0]
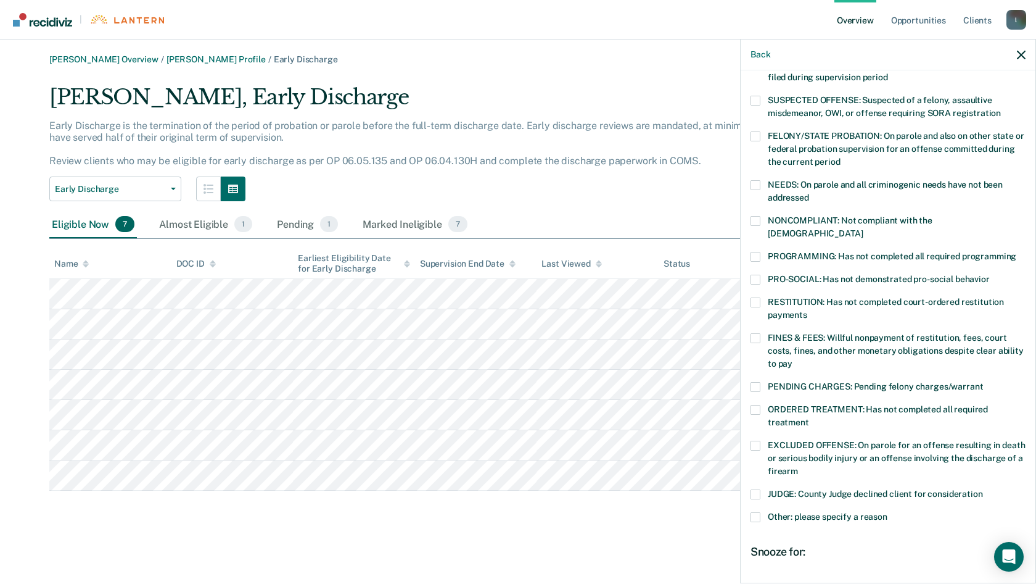
click at [756, 252] on span at bounding box center [756, 257] width 10 height 10
click at [1017, 252] on input "PROGRAMMING: Has not completed all required programming" at bounding box center [1017, 252] width 0 height 0
click at [756, 405] on span at bounding box center [756, 410] width 10 height 10
click at [809, 418] on input "ORDERED TREATMENT: Has not completed all required treatment" at bounding box center [809, 418] width 0 height 0
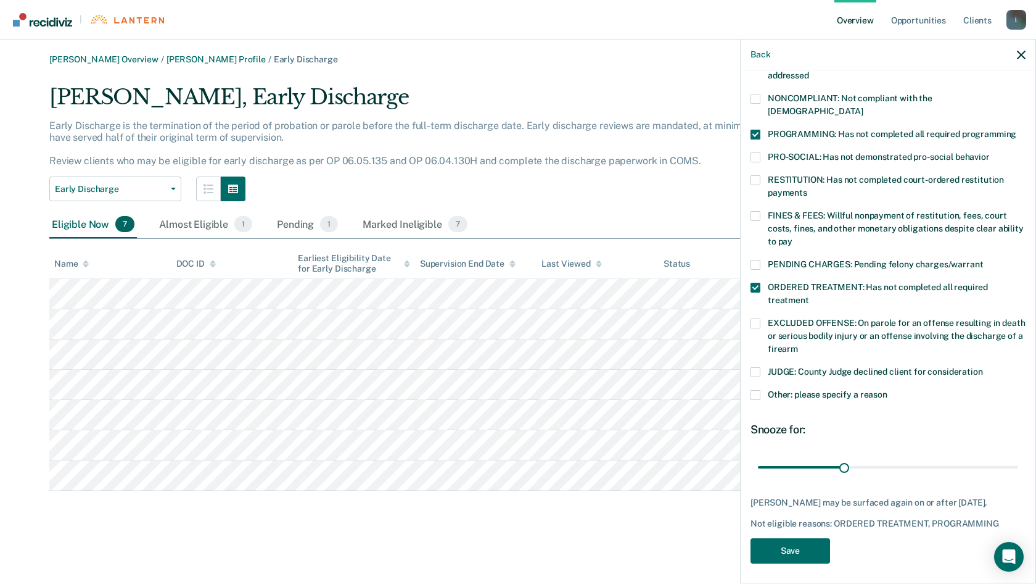
scroll to position [228, 0]
drag, startPoint x: 844, startPoint y: 452, endPoint x: 1012, endPoint y: 464, distance: 168.3
type input "90"
click at [1012, 464] on input "range" at bounding box center [888, 466] width 260 height 22
click at [796, 546] on button "Save" at bounding box center [791, 549] width 80 height 25
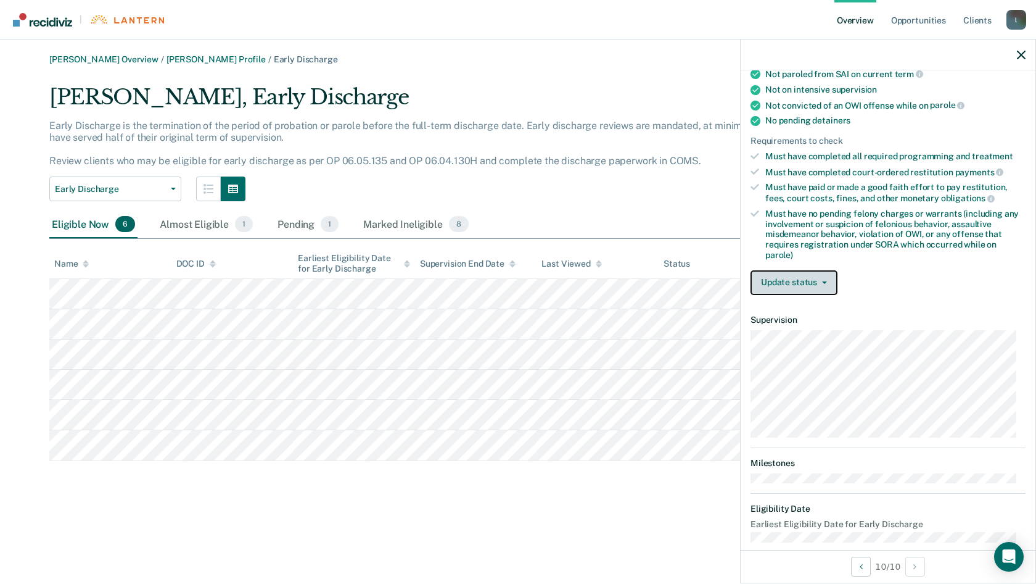
click at [822, 281] on icon "button" at bounding box center [824, 282] width 5 height 2
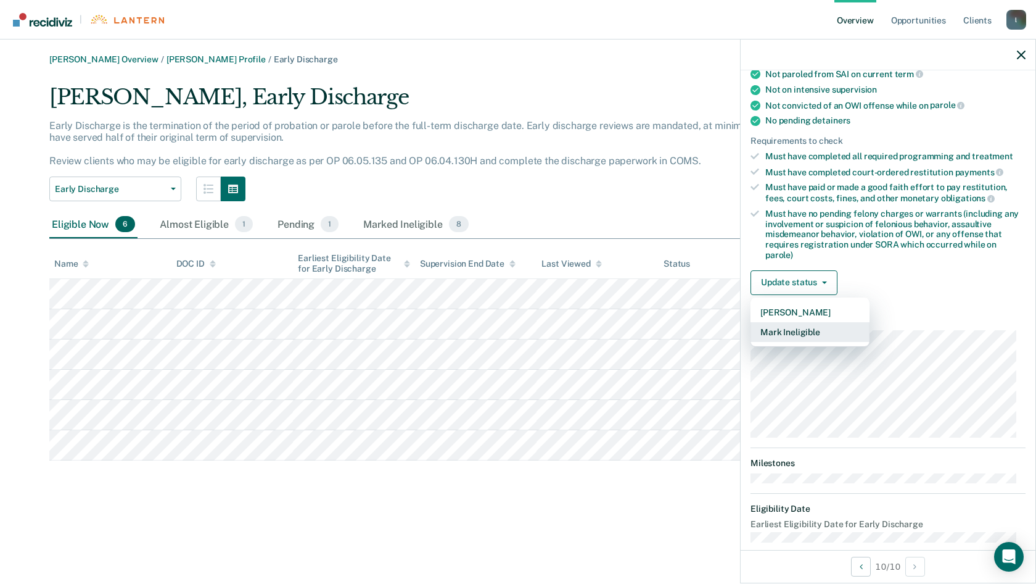
click at [809, 331] on button "Mark Ineligible" at bounding box center [810, 332] width 119 height 20
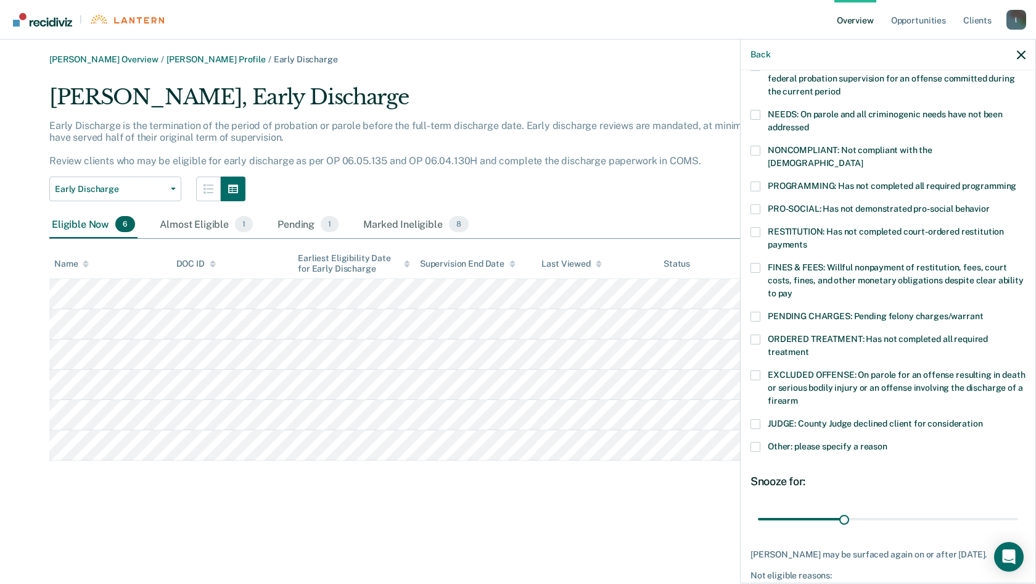
scroll to position [155, 0]
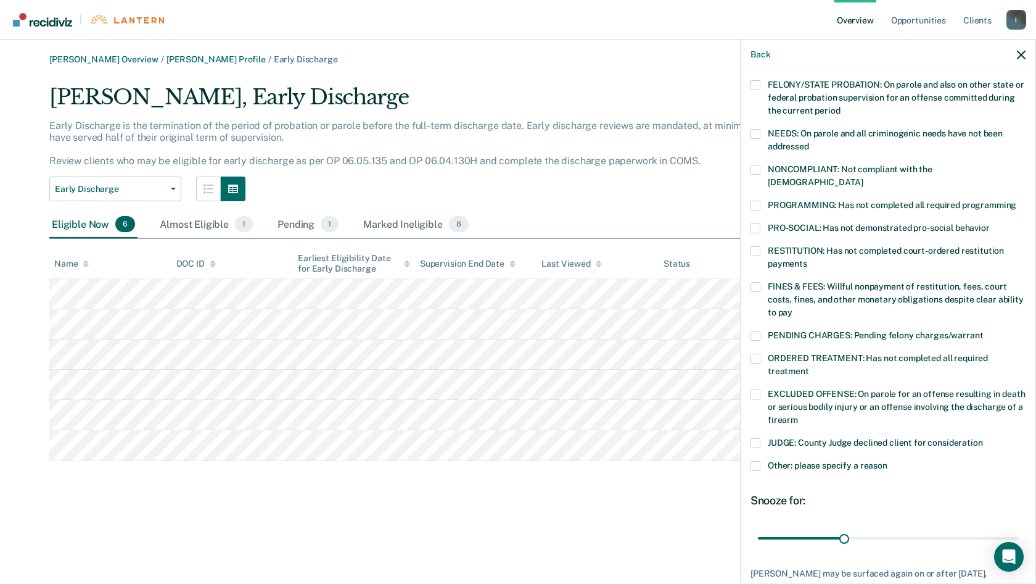
click at [757, 170] on span at bounding box center [756, 170] width 10 height 10
click at [863, 178] on input "NONCOMPLIANT: Not compliant with the order of supervision" at bounding box center [863, 178] width 0 height 0
click at [762, 129] on label "NEEDS: On parole and all criminogenic needs have not been addressed" at bounding box center [888, 142] width 275 height 26
click at [809, 142] on input "NEEDS: On parole and all criminogenic needs have not been addressed" at bounding box center [809, 142] width 0 height 0
click at [758, 353] on span at bounding box center [756, 358] width 10 height 10
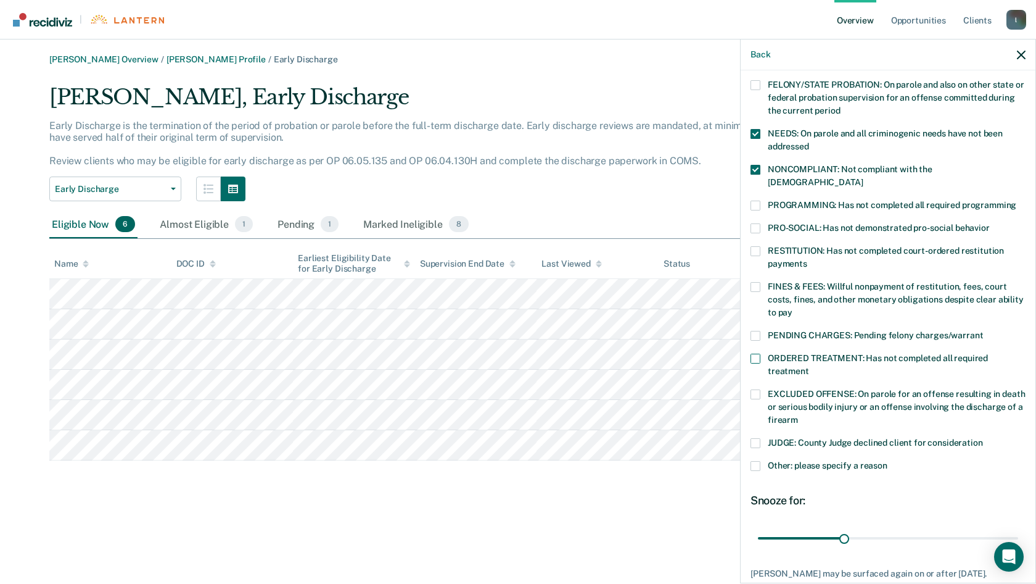
click at [809, 366] on input "ORDERED TREATMENT: Has not completed all required treatment" at bounding box center [809, 366] width 0 height 0
drag, startPoint x: 843, startPoint y: 524, endPoint x: 1036, endPoint y: 539, distance: 194.2
type input "90"
click at [1018, 539] on input "range" at bounding box center [888, 538] width 260 height 22
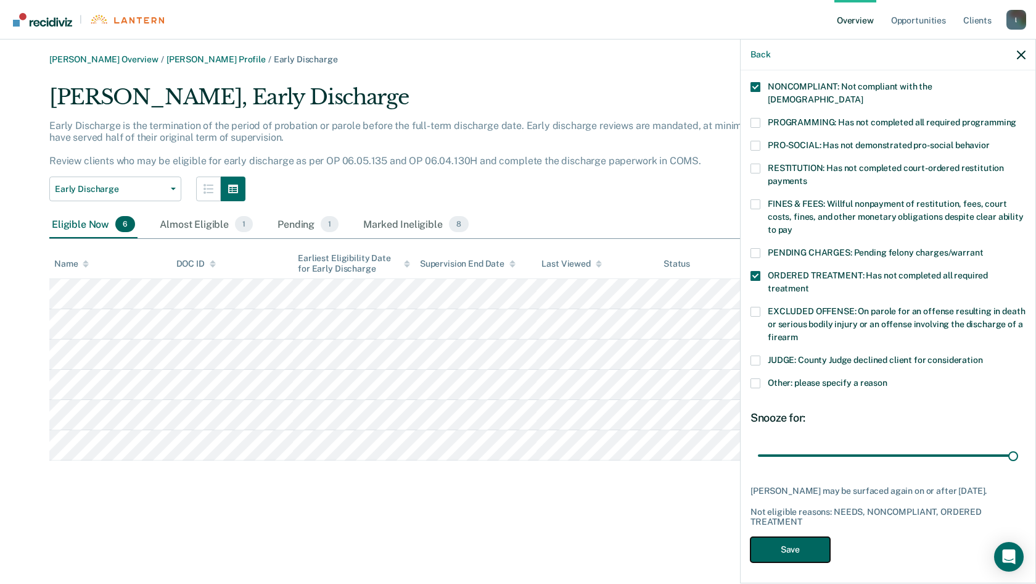
click at [802, 539] on button "Save" at bounding box center [791, 549] width 80 height 25
